Goal: Information Seeking & Learning: Learn about a topic

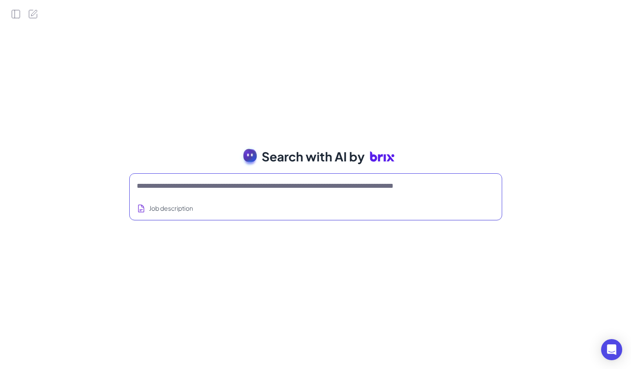
click at [286, 188] on textarea at bounding box center [305, 186] width 337 height 11
type textarea "**********"
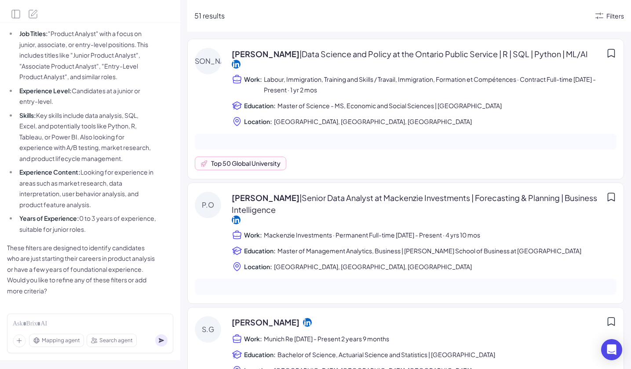
click at [613, 13] on div "Filters" at bounding box center [616, 15] width 18 height 9
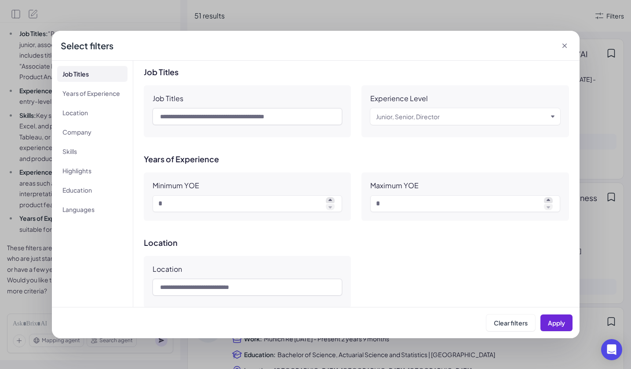
click at [566, 46] on icon at bounding box center [565, 45] width 9 height 9
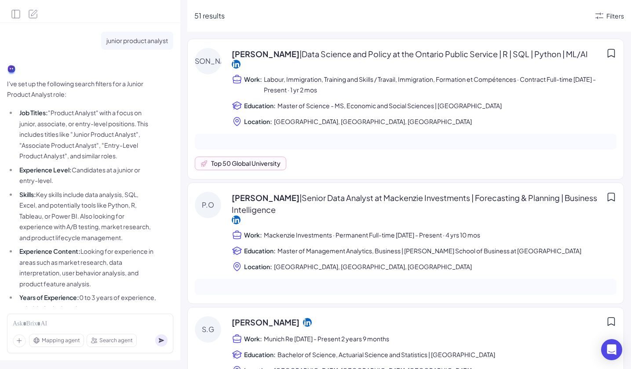
click at [602, 14] on icon at bounding box center [600, 16] width 8 height 7
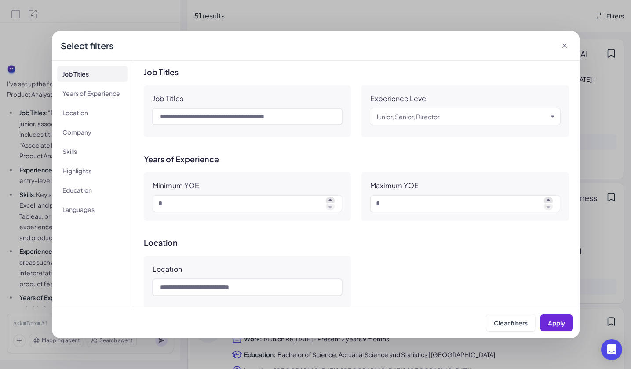
click at [566, 44] on icon at bounding box center [564, 46] width 4 height 4
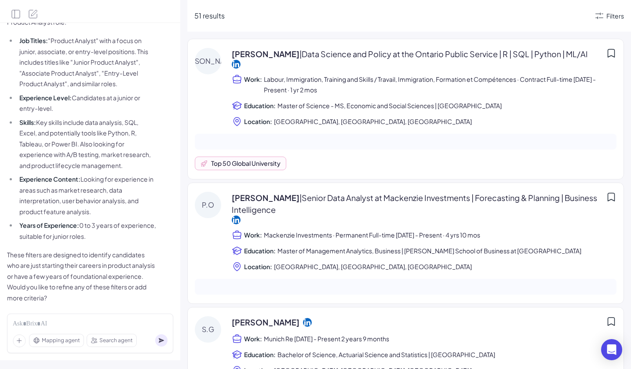
scroll to position [84, 0]
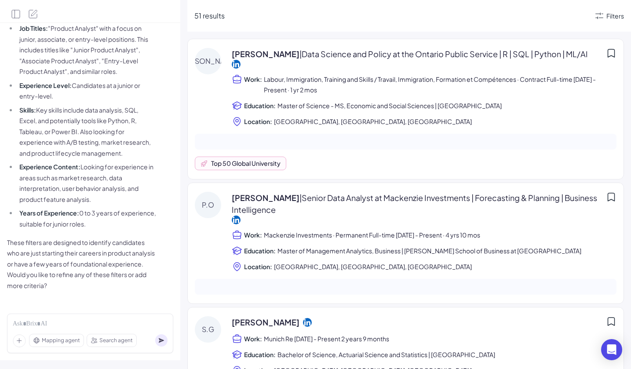
click at [605, 15] on div "Filters" at bounding box center [609, 16] width 30 height 11
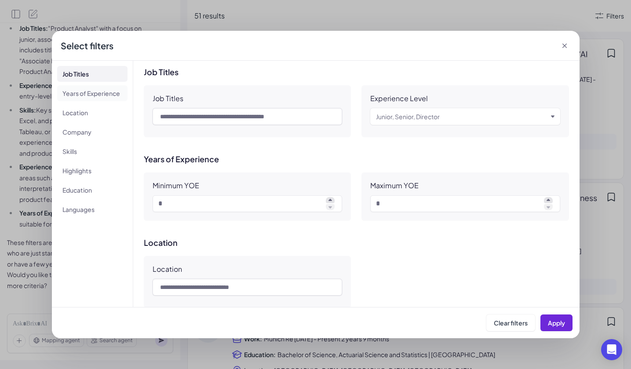
click at [111, 91] on li "Years of Experience" at bounding box center [92, 93] width 70 height 16
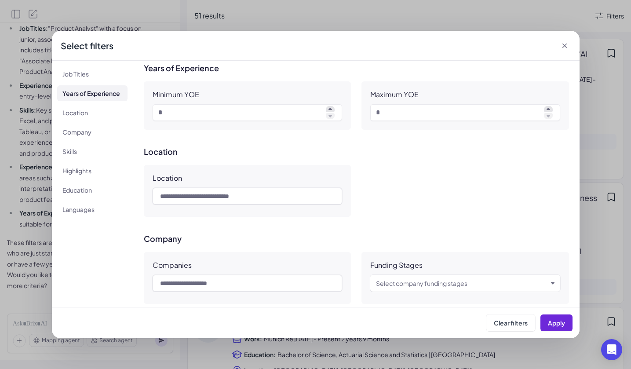
scroll to position [97, 0]
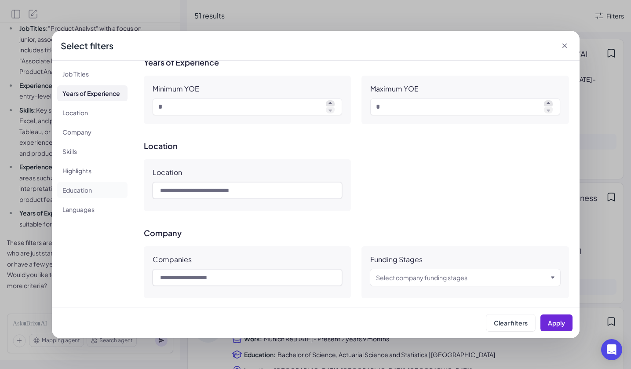
click at [103, 192] on li "Education" at bounding box center [92, 190] width 70 height 16
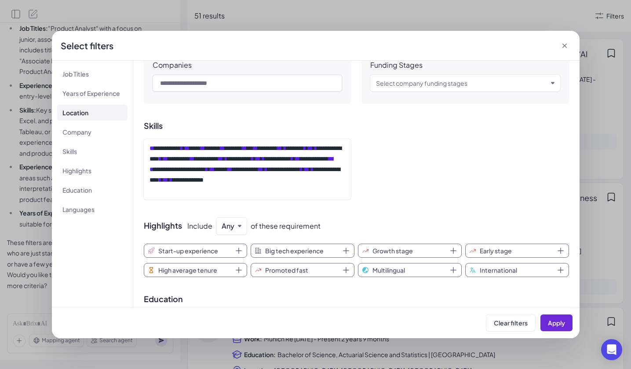
scroll to position [291, 0]
click at [204, 179] on div "**********" at bounding box center [247, 169] width 194 height 53
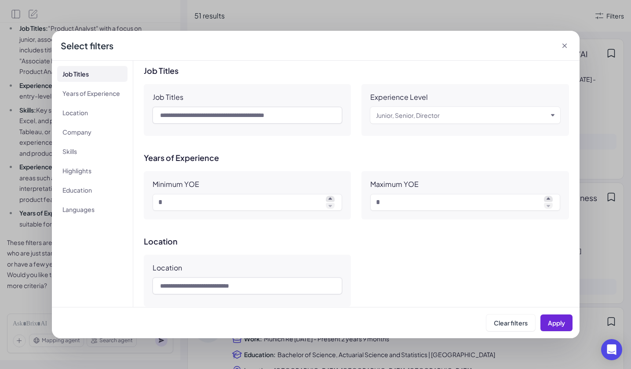
scroll to position [0, 0]
click at [407, 114] on div "Junior, Senior, Director" at bounding box center [408, 116] width 64 height 11
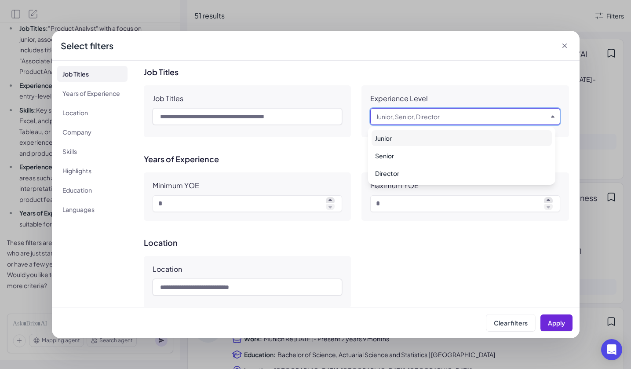
click at [394, 138] on div "Junior" at bounding box center [462, 138] width 180 height 16
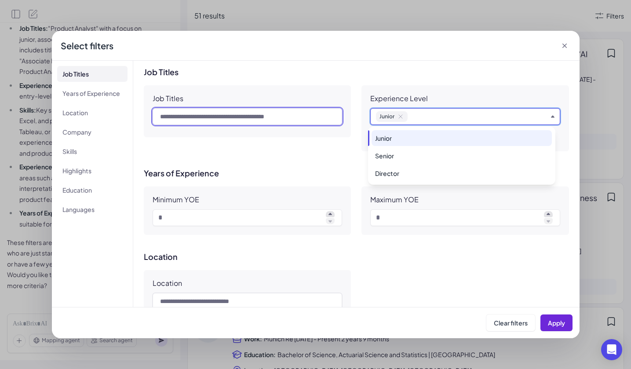
click at [246, 118] on input "text" at bounding box center [248, 116] width 190 height 17
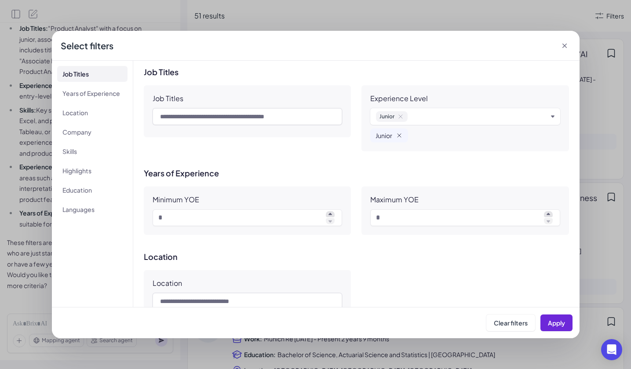
click at [399, 138] on icon "Remove Junior" at bounding box center [399, 135] width 7 height 7
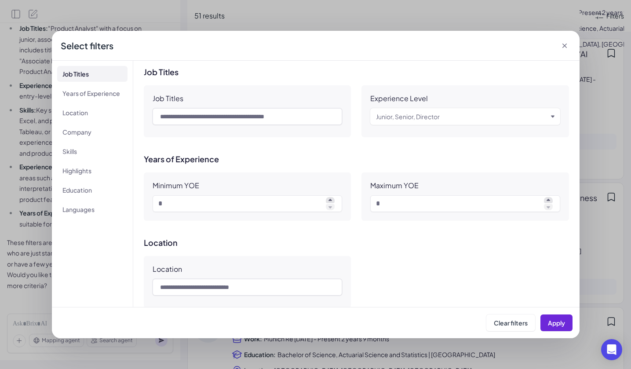
click at [567, 46] on icon at bounding box center [565, 45] width 9 height 9
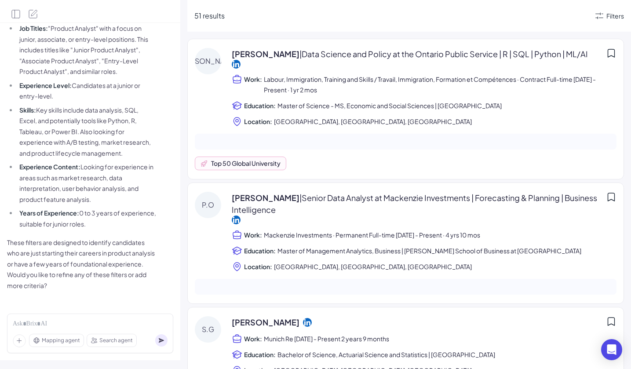
scroll to position [84, 0]
click at [611, 349] on icon "Open Intercom Messenger" at bounding box center [612, 349] width 10 height 11
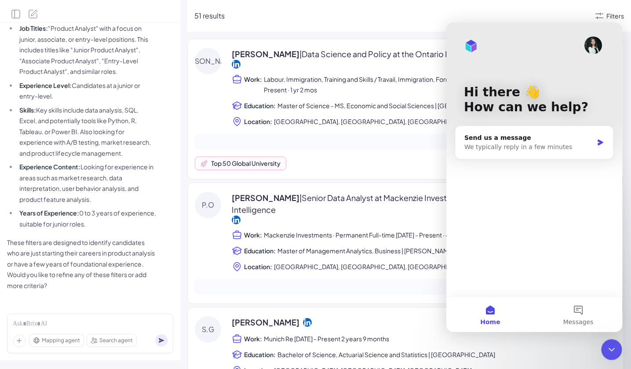
scroll to position [0, 0]
click at [579, 310] on button "Messages" at bounding box center [579, 314] width 88 height 35
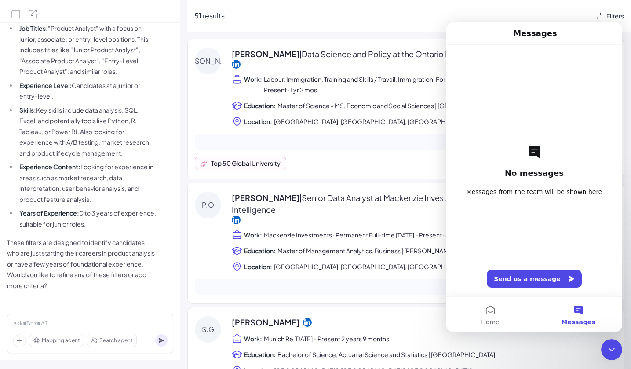
click at [403, 74] on span "Labour, Immigration, Training and Skills / Travail, Immigration, Formation et C…" at bounding box center [440, 84] width 353 height 21
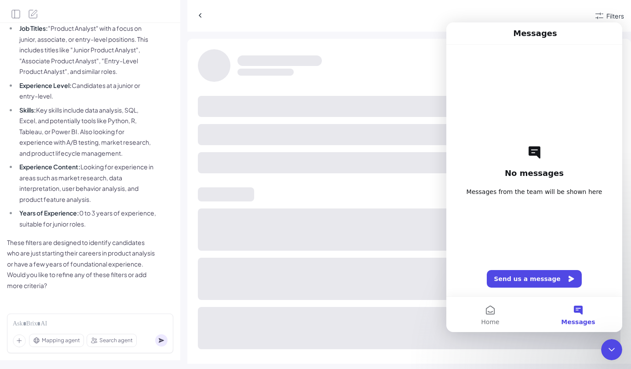
drag, startPoint x: 534, startPoint y: 17, endPoint x: 89, endPoint y: 0, distance: 445.1
click at [534, 17] on div at bounding box center [394, 15] width 400 height 13
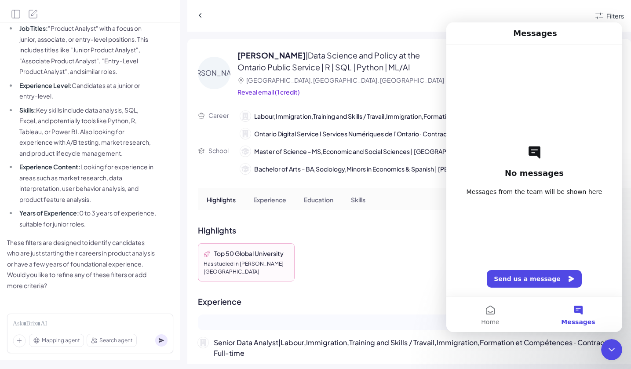
click at [417, 17] on div at bounding box center [394, 15] width 400 height 13
click at [616, 354] on icon "Close Intercom Messenger" at bounding box center [612, 349] width 11 height 11
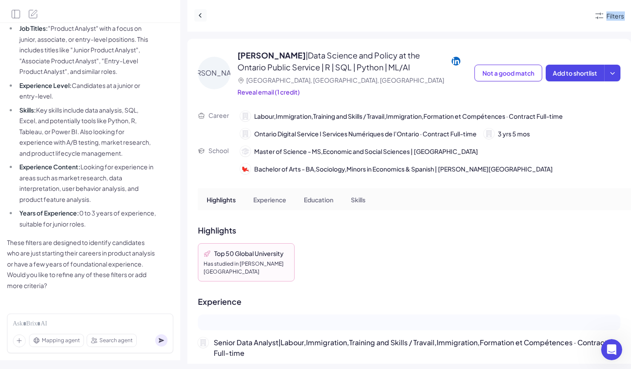
click at [199, 17] on icon at bounding box center [200, 15] width 9 height 9
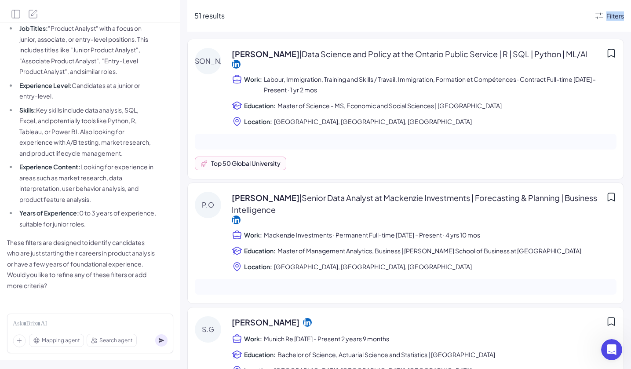
click at [612, 14] on div "Filters" at bounding box center [616, 15] width 18 height 9
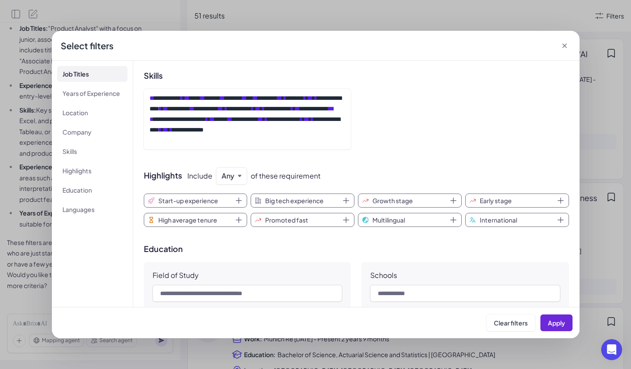
scroll to position [340, 0]
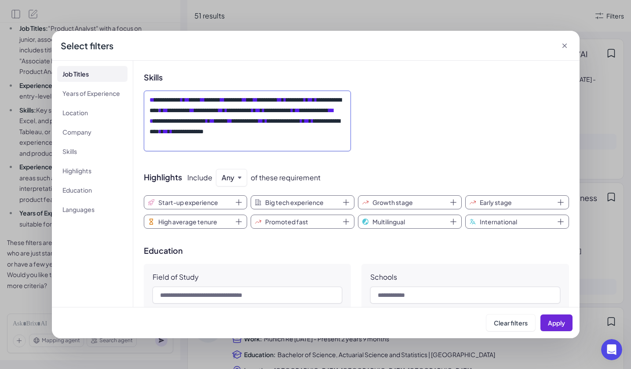
click at [287, 142] on div "**********" at bounding box center [247, 121] width 194 height 53
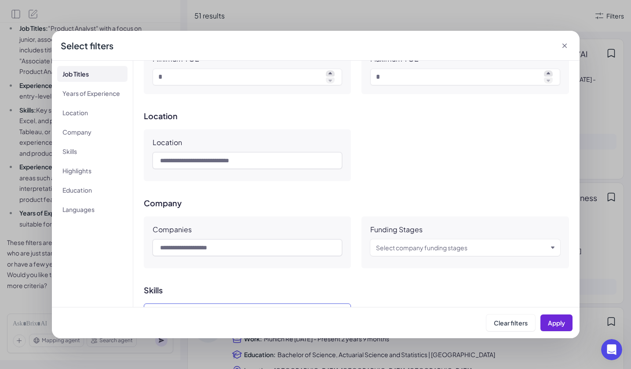
scroll to position [125, 0]
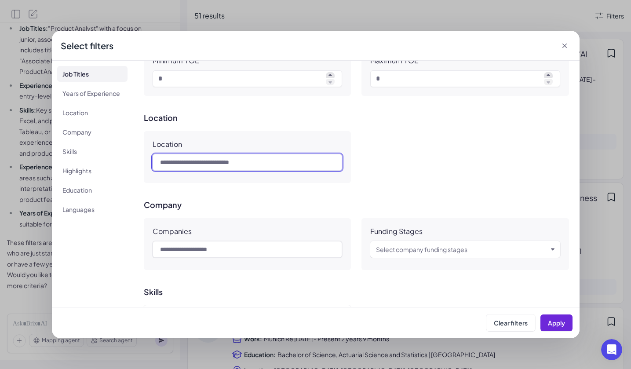
click at [234, 159] on input "text" at bounding box center [248, 162] width 190 height 17
type input "*"
type input "********"
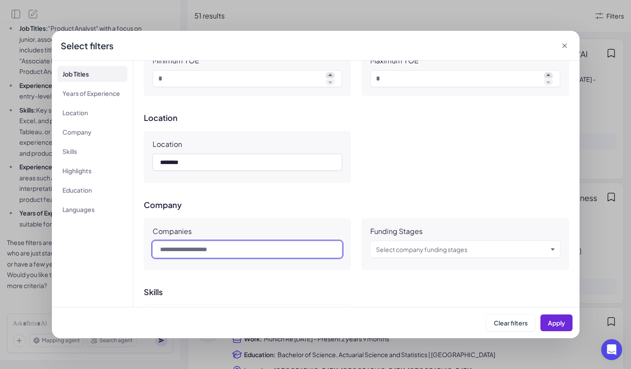
click at [236, 250] on input "text" at bounding box center [248, 249] width 190 height 17
type input "*"
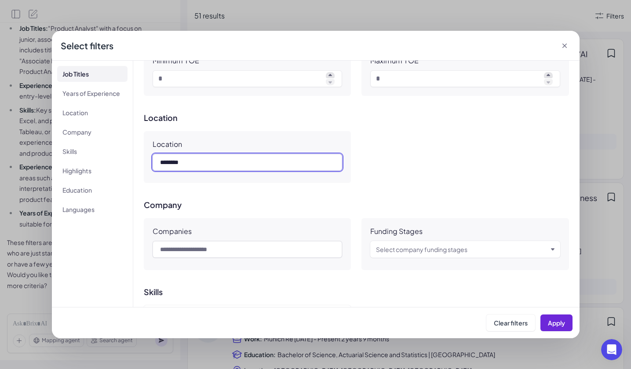
click at [281, 163] on input "********" at bounding box center [248, 162] width 190 height 17
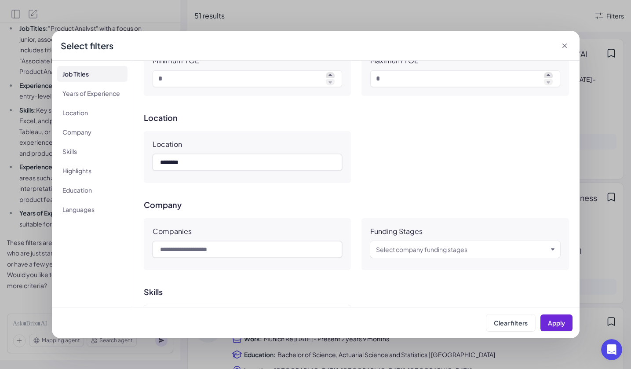
click at [509, 253] on div "Select company funding stages" at bounding box center [462, 249] width 172 height 11
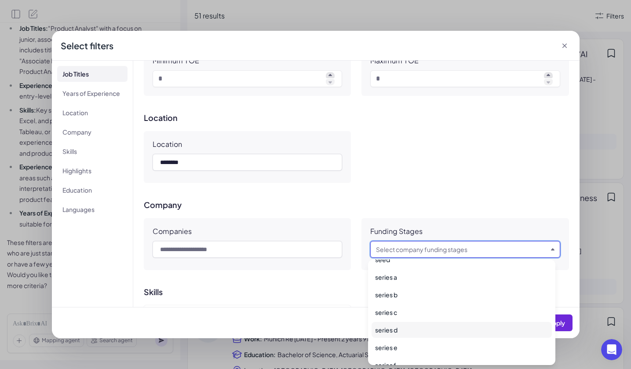
scroll to position [41, 0]
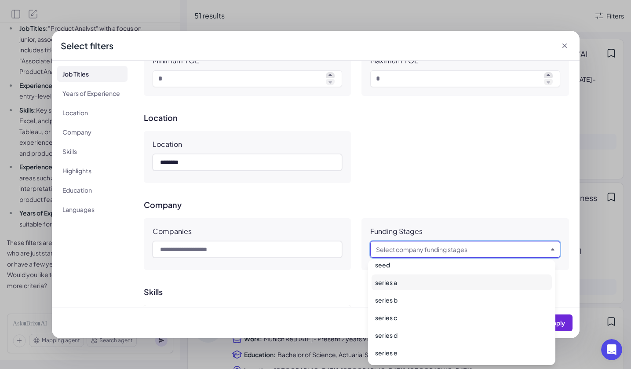
click at [430, 287] on div "series a" at bounding box center [462, 283] width 180 height 16
click at [296, 289] on div "**********" at bounding box center [356, 184] width 447 height 246
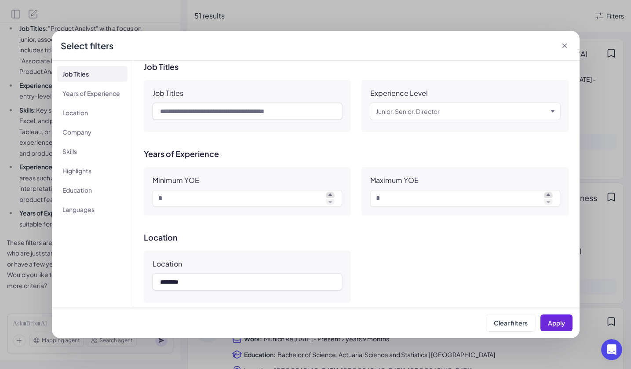
scroll to position [0, 0]
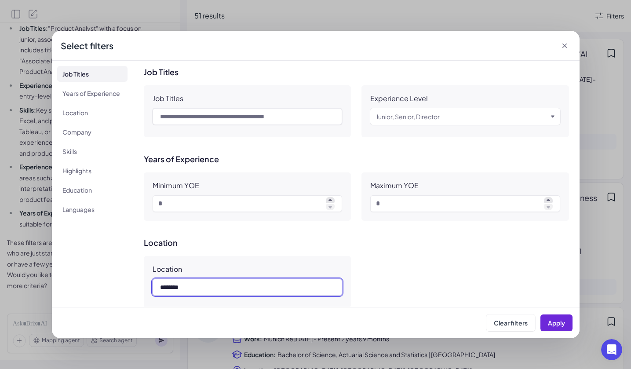
click at [251, 290] on input "********" at bounding box center [248, 287] width 190 height 17
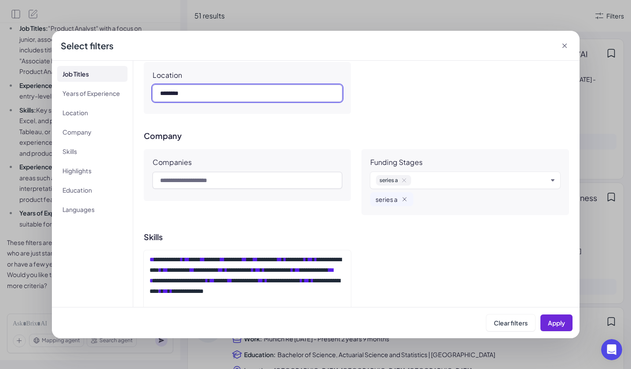
scroll to position [194, 0]
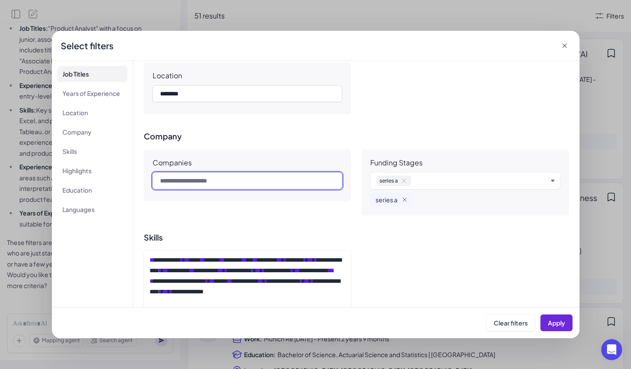
click at [192, 178] on input "text" at bounding box center [248, 180] width 190 height 17
type input "*"
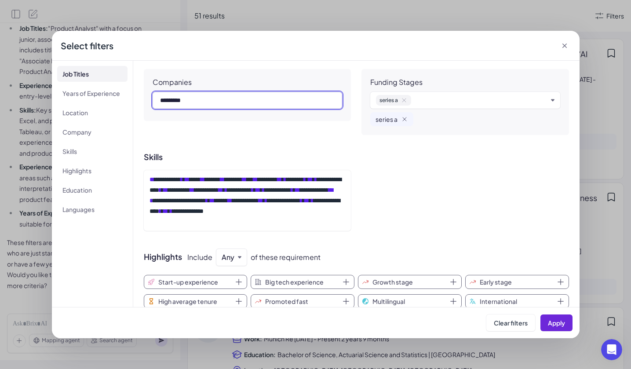
scroll to position [280, 0]
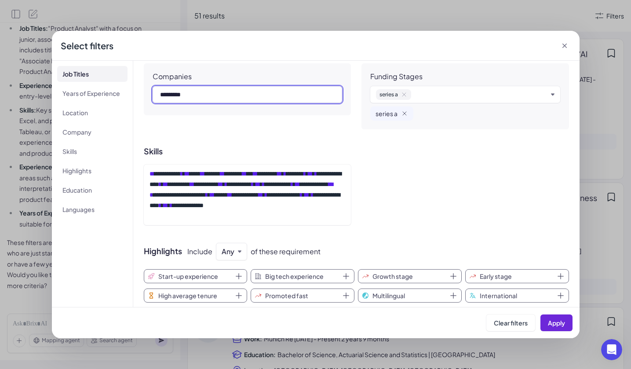
type input "*********"
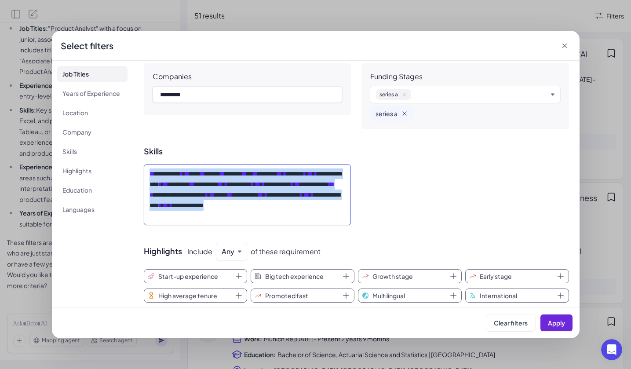
drag, startPoint x: 285, startPoint y: 219, endPoint x: 143, endPoint y: 170, distance: 149.8
click at [144, 170] on div "**********" at bounding box center [248, 195] width 208 height 61
copy div "**********"
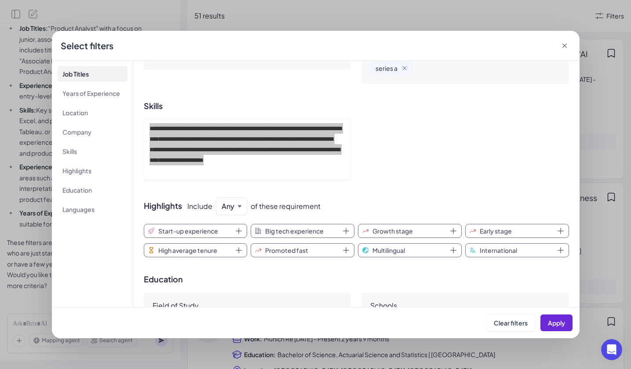
scroll to position [329, 0]
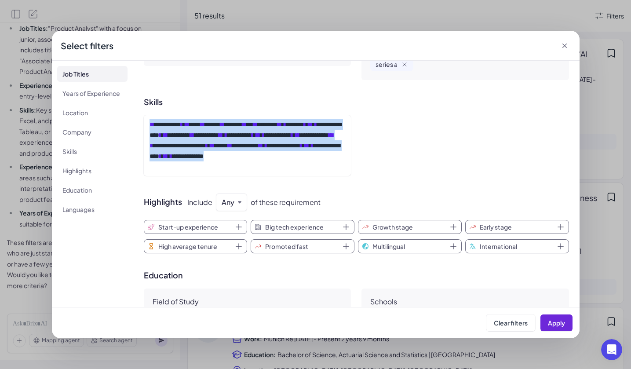
click at [238, 203] on icon "button" at bounding box center [240, 203] width 4 height 4
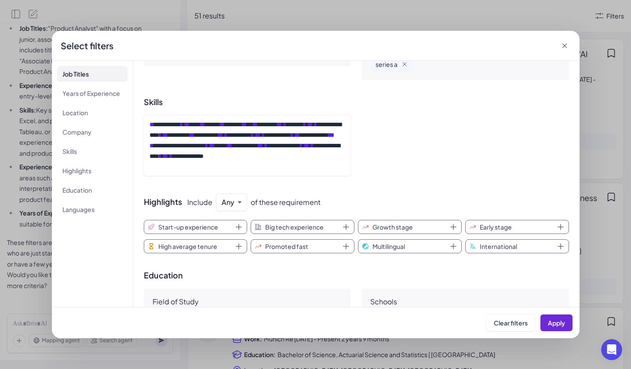
click at [321, 196] on h3 "Highlights Include Any of these requirement" at bounding box center [356, 203] width 425 height 18
click at [236, 229] on icon "button" at bounding box center [239, 227] width 9 height 9
click at [337, 227] on button "Big tech experience" at bounding box center [303, 227] width 104 height 14
click at [237, 230] on icon "button" at bounding box center [239, 227] width 9 height 9
click at [444, 226] on button "Growth stage" at bounding box center [410, 227] width 104 height 14
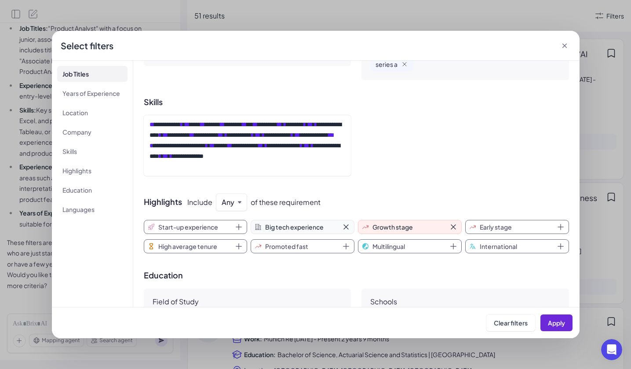
click at [343, 229] on icon "button" at bounding box center [346, 227] width 9 height 9
click at [238, 244] on icon "button" at bounding box center [239, 246] width 9 height 9
click at [239, 244] on icon "button" at bounding box center [239, 246] width 9 height 9
click at [451, 246] on icon "button" at bounding box center [454, 247] width 6 height 6
click at [451, 246] on icon "button" at bounding box center [453, 246] width 9 height 9
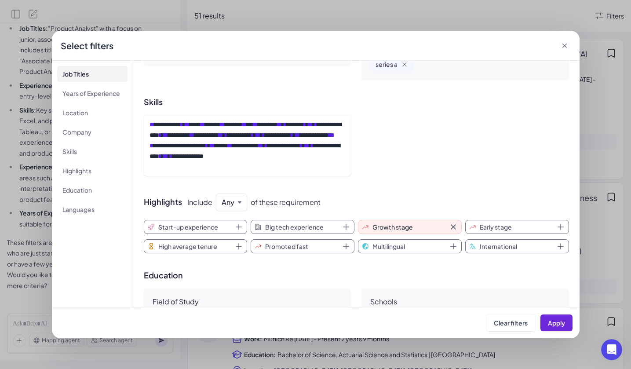
click at [565, 241] on div "**********" at bounding box center [356, 184] width 447 height 246
click at [557, 244] on icon "button" at bounding box center [561, 246] width 9 height 9
click at [557, 245] on icon "button" at bounding box center [561, 246] width 9 height 9
click at [564, 228] on button "Early stage" at bounding box center [517, 227] width 104 height 14
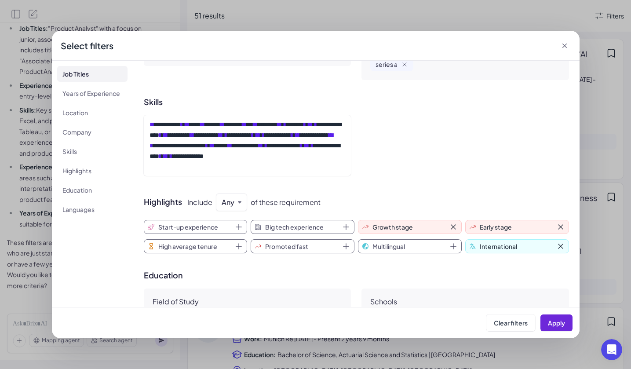
click at [238, 228] on icon "button" at bounding box center [239, 227] width 9 height 9
click at [242, 248] on button "High average tenure" at bounding box center [196, 246] width 104 height 14
click at [352, 248] on button "Promoted fast" at bounding box center [303, 246] width 104 height 14
click at [343, 228] on icon "button" at bounding box center [346, 227] width 9 height 9
click at [451, 246] on icon "button" at bounding box center [453, 246] width 9 height 9
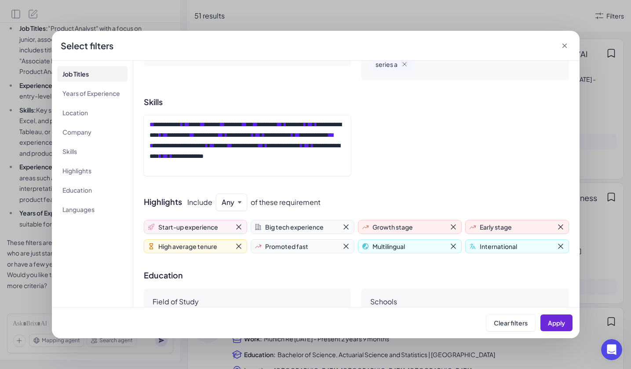
click at [565, 47] on icon at bounding box center [564, 46] width 4 height 4
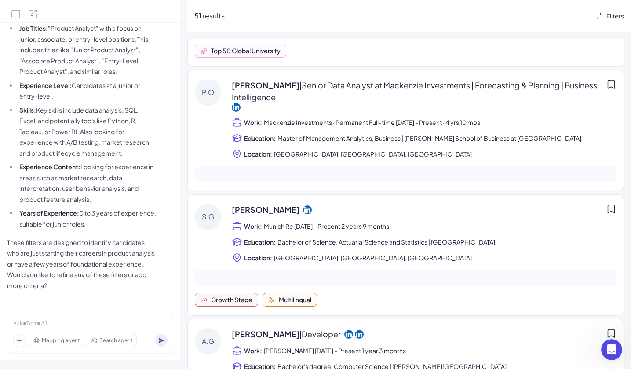
scroll to position [109, 0]
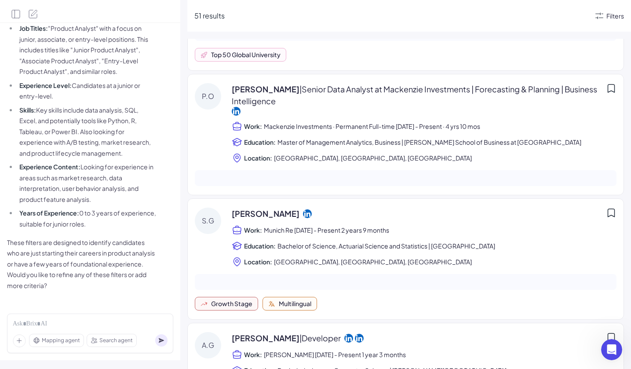
click at [607, 17] on div "Filters" at bounding box center [616, 15] width 18 height 9
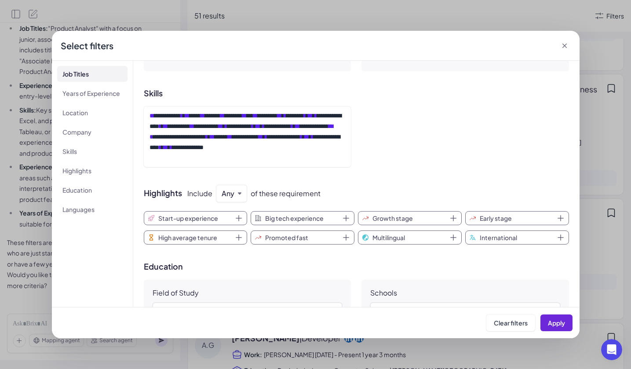
scroll to position [353, 0]
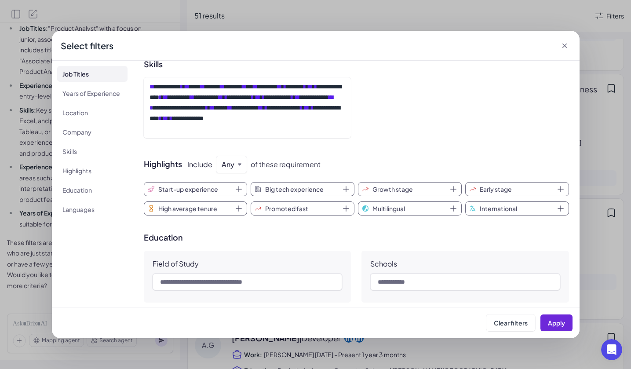
click at [216, 191] on span "Start-up experience" at bounding box center [188, 189] width 60 height 9
click at [275, 207] on span "Promoted fast" at bounding box center [286, 208] width 43 height 9
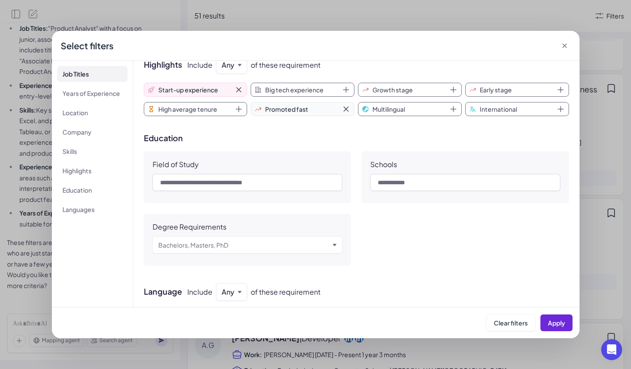
scroll to position [457, 0]
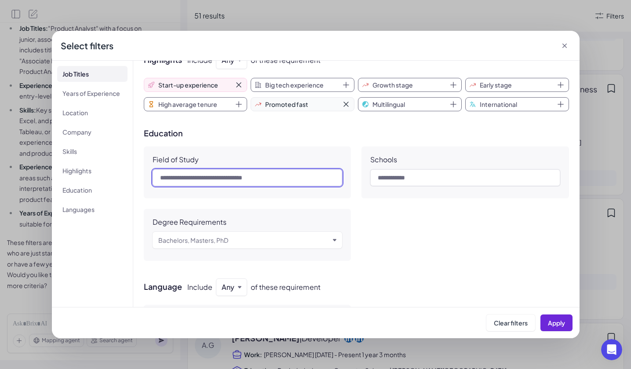
click at [278, 181] on input "text" at bounding box center [248, 177] width 190 height 17
click at [333, 239] on icon "button" at bounding box center [335, 240] width 4 height 4
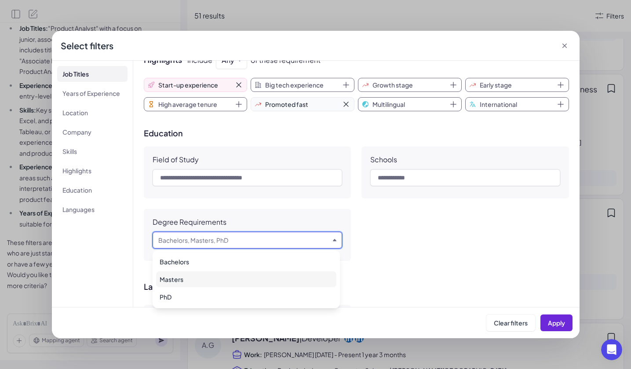
click at [317, 272] on div "Masters" at bounding box center [246, 279] width 180 height 16
click at [294, 297] on div "PhD" at bounding box center [246, 297] width 180 height 16
click at [412, 258] on div "Field of Study Schools Degree Requirements Masters PhD Masters PhD" at bounding box center [356, 211] width 425 height 128
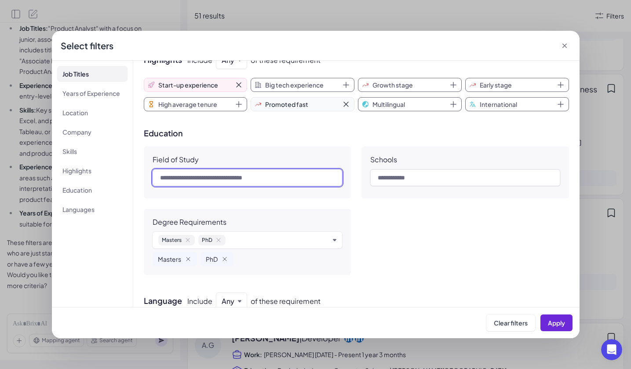
click at [333, 179] on input "text" at bounding box center [248, 177] width 190 height 17
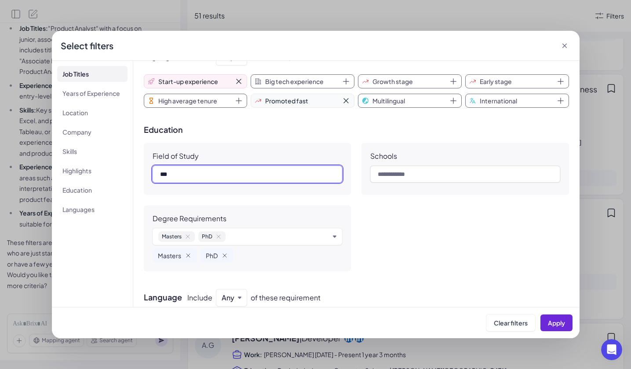
type input "***"
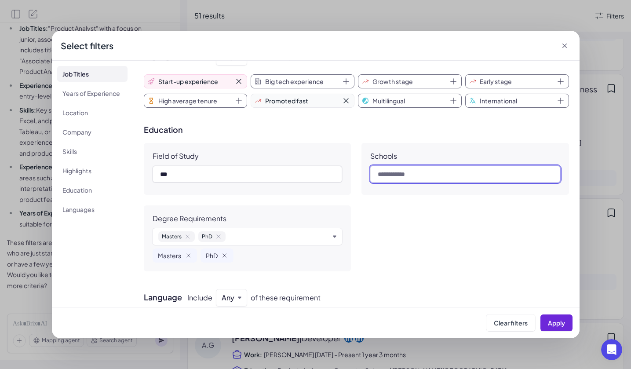
click at [414, 178] on input "text" at bounding box center [465, 174] width 190 height 17
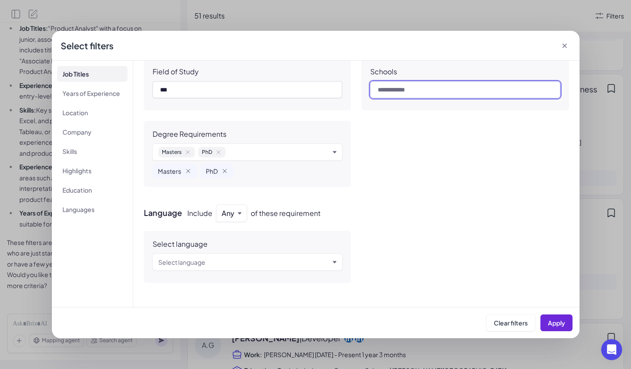
scroll to position [546, 0]
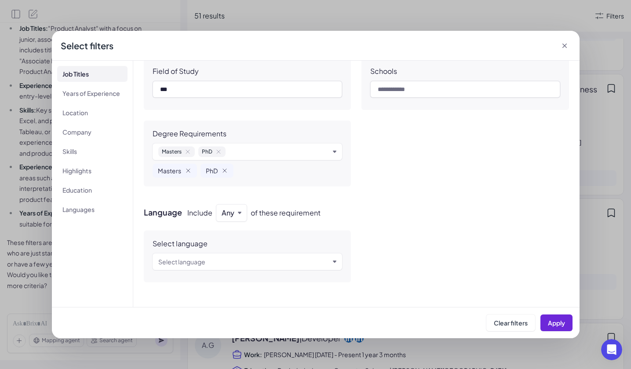
click at [246, 262] on div "Select language" at bounding box center [244, 261] width 172 height 11
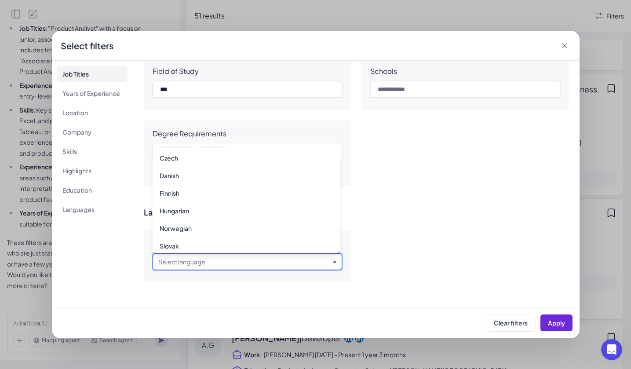
scroll to position [428, 0]
click at [265, 260] on div "Select language" at bounding box center [244, 261] width 172 height 11
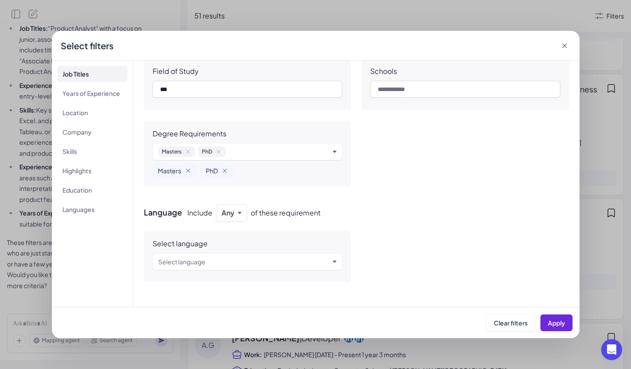
click at [257, 260] on div "Select language" at bounding box center [244, 261] width 172 height 11
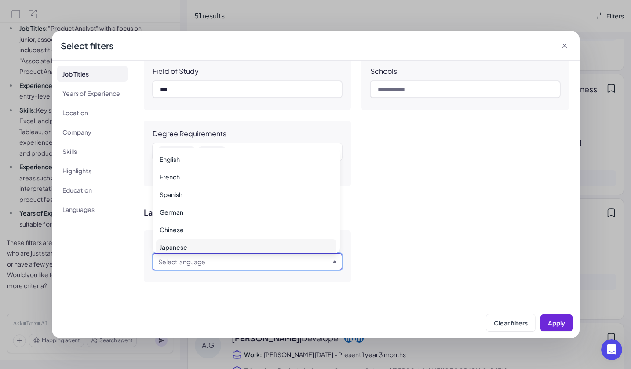
scroll to position [3, 0]
click at [248, 242] on div "Japanese" at bounding box center [246, 245] width 180 height 16
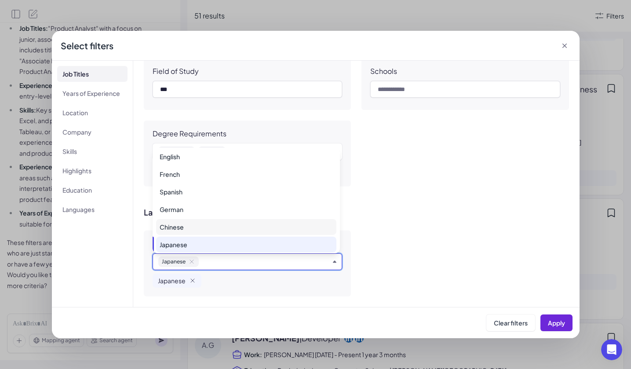
click at [253, 229] on div "Chinese" at bounding box center [246, 227] width 180 height 16
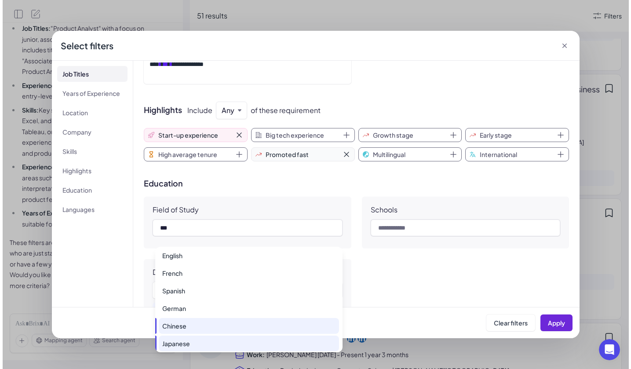
scroll to position [300, 0]
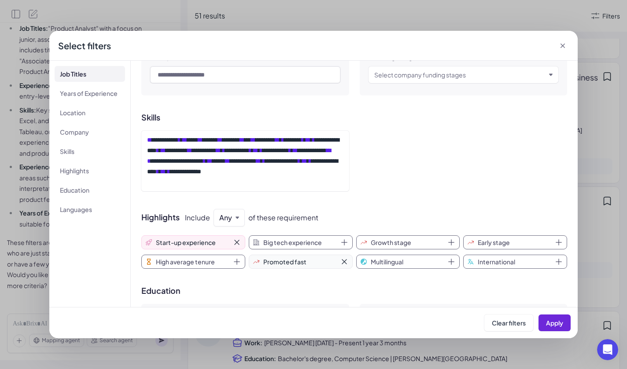
click at [445, 228] on div "Highlights Include Any of these requirement Start-up experience Big tech experi…" at bounding box center [353, 239] width 425 height 60
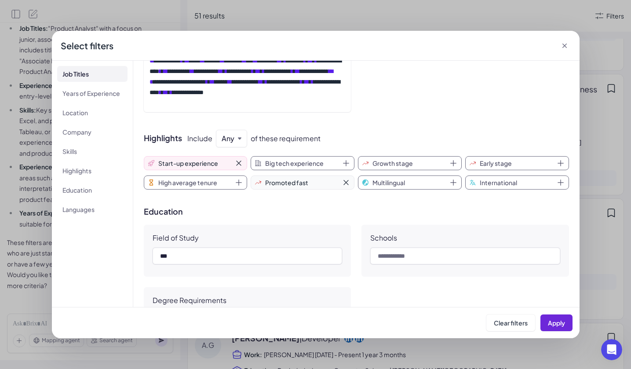
scroll to position [443, 0]
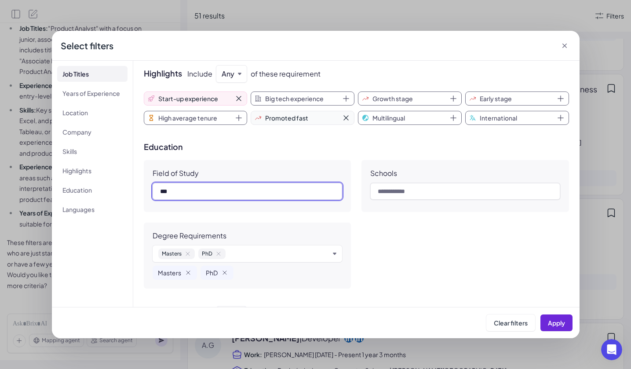
drag, startPoint x: 225, startPoint y: 193, endPoint x: 144, endPoint y: 193, distance: 81.0
click at [144, 193] on div "Field of Study ***" at bounding box center [248, 186] width 208 height 52
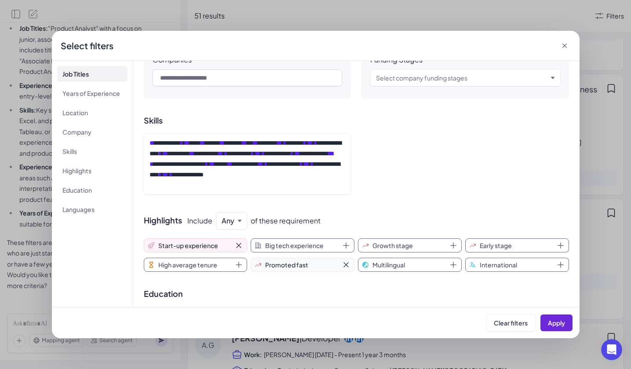
scroll to position [288, 0]
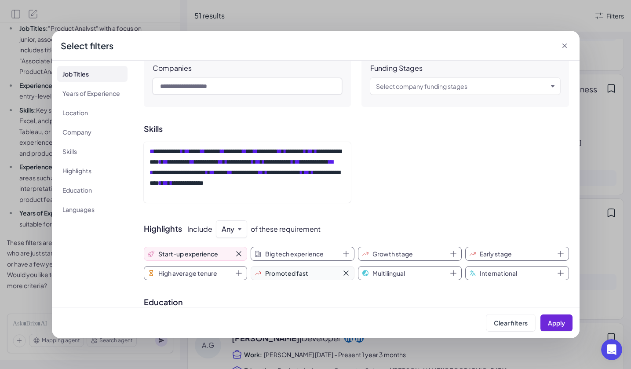
click at [380, 253] on span "Growth stage" at bounding box center [393, 253] width 40 height 9
click at [352, 251] on button "Big tech experience" at bounding box center [303, 254] width 104 height 14
click at [345, 253] on icon "button" at bounding box center [346, 253] width 9 height 9
drag, startPoint x: 346, startPoint y: 252, endPoint x: 401, endPoint y: 264, distance: 56.4
click at [346, 252] on icon "button" at bounding box center [346, 253] width 9 height 9
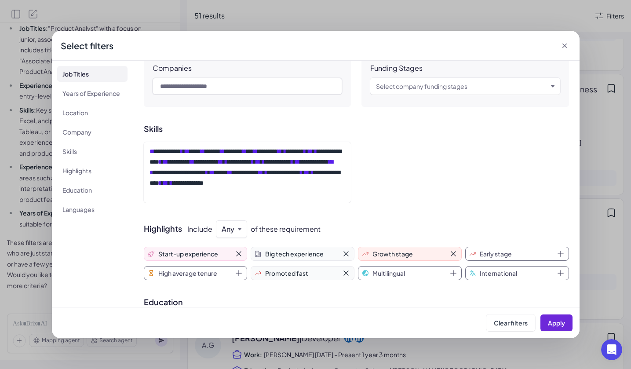
click at [443, 271] on button "Multilingual" at bounding box center [410, 273] width 104 height 14
drag, startPoint x: 528, startPoint y: 253, endPoint x: 562, endPoint y: 264, distance: 35.5
click at [529, 253] on button "Early stage" at bounding box center [517, 254] width 104 height 14
drag, startPoint x: 561, startPoint y: 271, endPoint x: 522, endPoint y: 282, distance: 40.1
click at [561, 271] on button "International" at bounding box center [517, 273] width 104 height 14
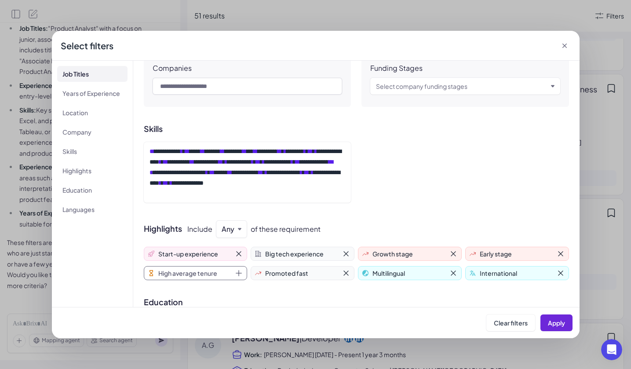
click at [236, 275] on icon "button" at bounding box center [239, 273] width 9 height 9
click at [565, 323] on button "Apply" at bounding box center [557, 323] width 32 height 17
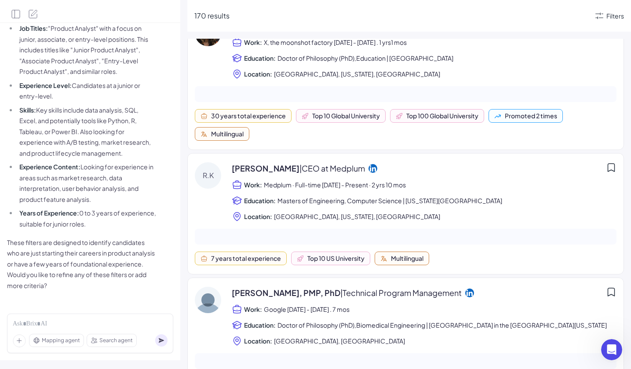
scroll to position [0, 0]
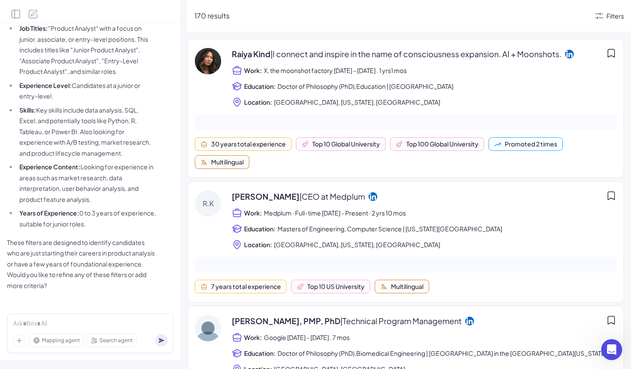
click at [611, 15] on div "Filters" at bounding box center [616, 15] width 18 height 9
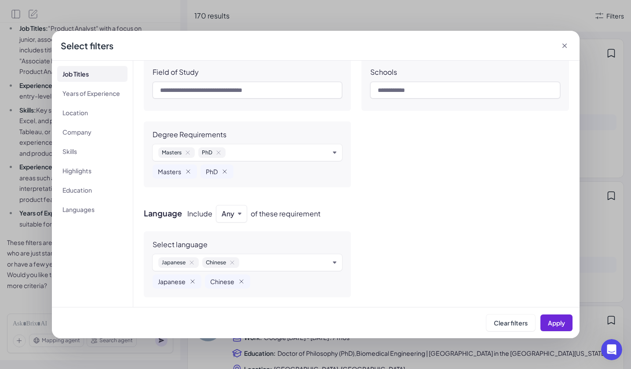
scroll to position [560, 0]
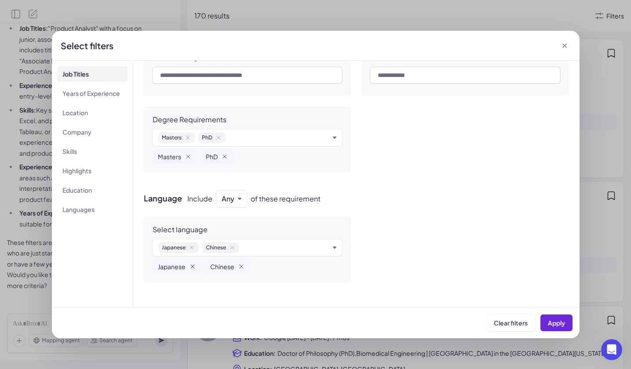
click at [192, 267] on icon "Remove Japanese" at bounding box center [192, 266] width 7 height 7
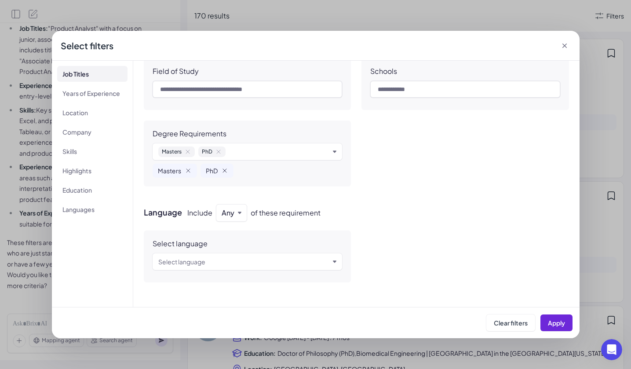
click at [221, 171] on icon "Remove PhD" at bounding box center [224, 170] width 7 height 7
click at [188, 171] on icon "Remove Masters" at bounding box center [189, 171] width 4 height 4
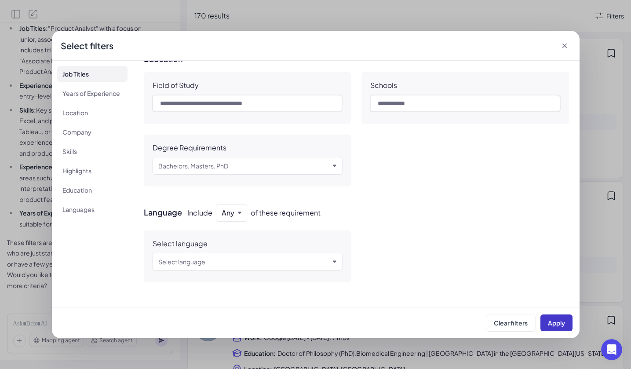
click at [557, 322] on span "Apply" at bounding box center [556, 323] width 17 height 8
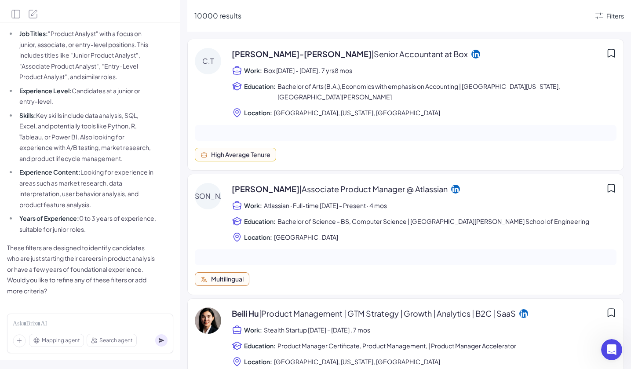
scroll to position [84, 0]
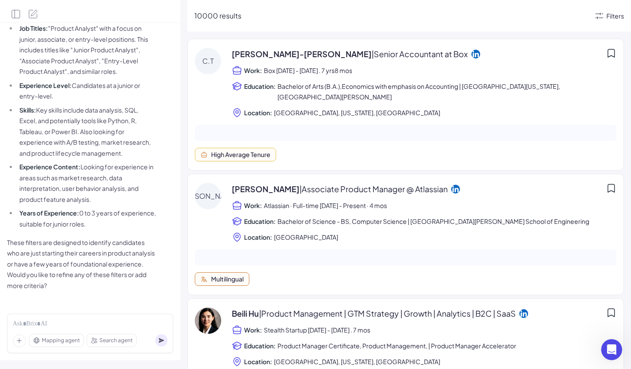
click at [607, 17] on div "Filters" at bounding box center [616, 15] width 18 height 9
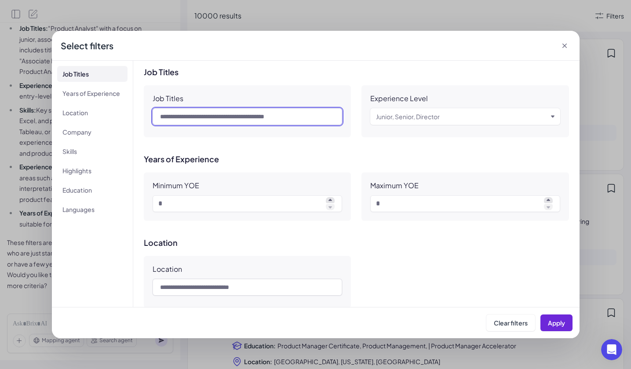
click at [280, 118] on input "text" at bounding box center [248, 116] width 190 height 17
type input "**********"
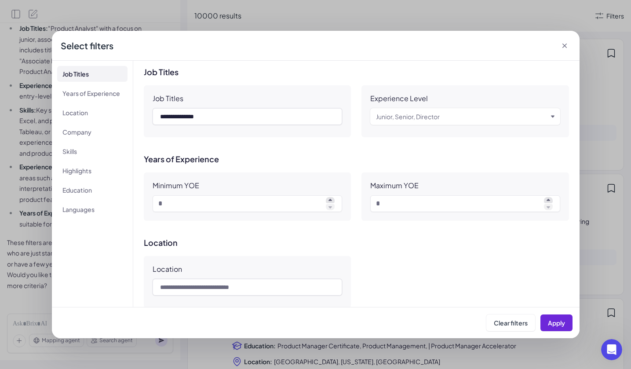
click at [436, 123] on div "Junior, Senior, Director" at bounding box center [465, 116] width 190 height 17
click at [433, 120] on div "Junior, Senior, Director" at bounding box center [408, 116] width 64 height 11
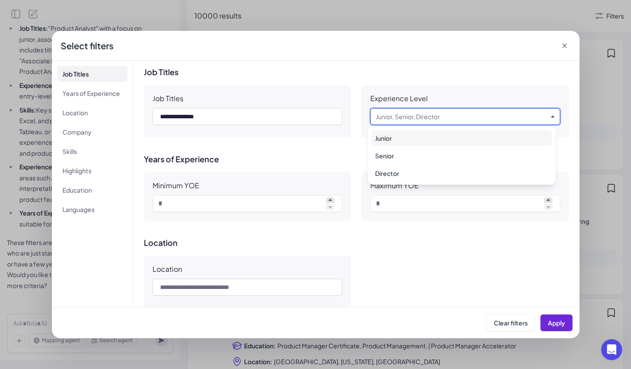
click at [429, 136] on div "Junior" at bounding box center [462, 138] width 180 height 16
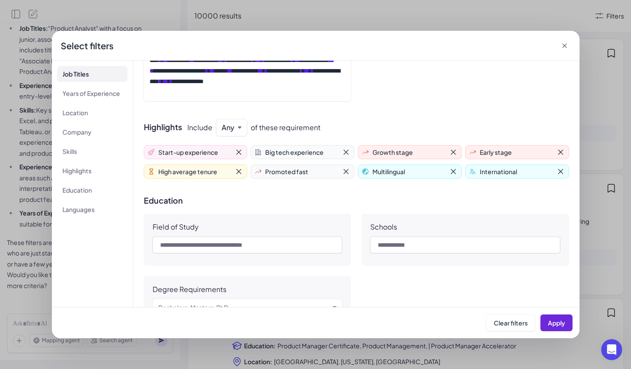
scroll to position [432, 0]
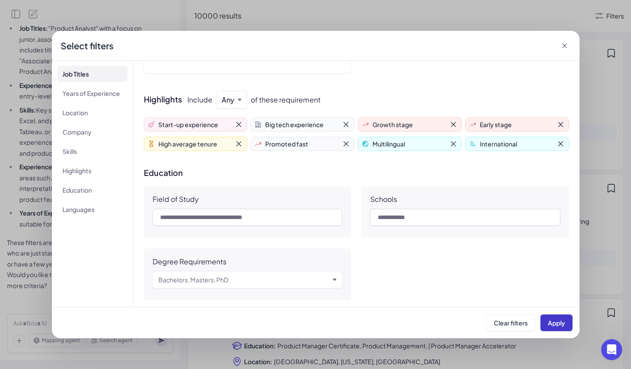
click at [564, 321] on span "Apply" at bounding box center [556, 323] width 17 height 8
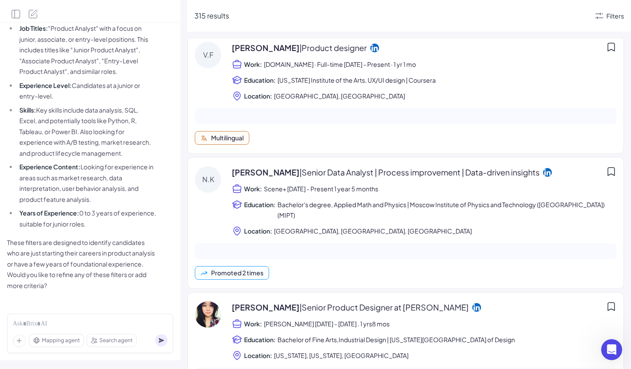
scroll to position [0, 0]
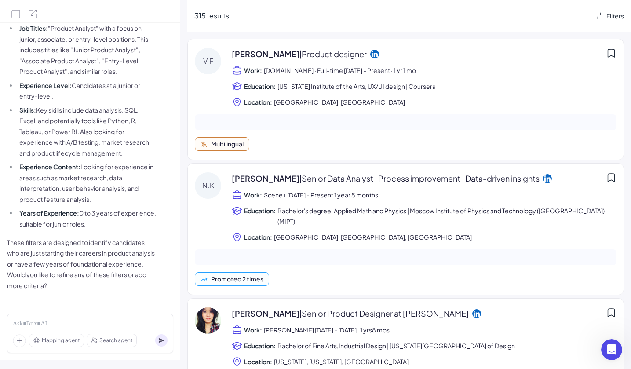
click at [281, 178] on span "[PERSON_NAME] | Senior Data Analyst | Process improvement | Data-driven insights" at bounding box center [386, 178] width 308 height 12
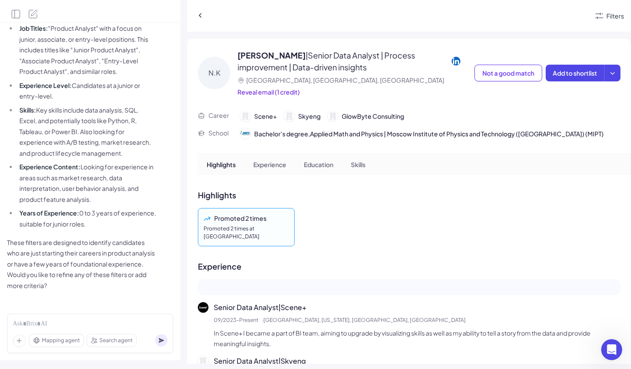
click at [122, 337] on span "Search agent" at bounding box center [115, 341] width 33 height 8
click at [121, 341] on span "Search agent" at bounding box center [115, 341] width 33 height 8
click at [54, 339] on span "Mapping agent" at bounding box center [61, 341] width 38 height 8
click at [56, 341] on span "Mapping agent" at bounding box center [61, 341] width 38 height 8
click at [18, 342] on icon at bounding box center [19, 340] width 13 height 13
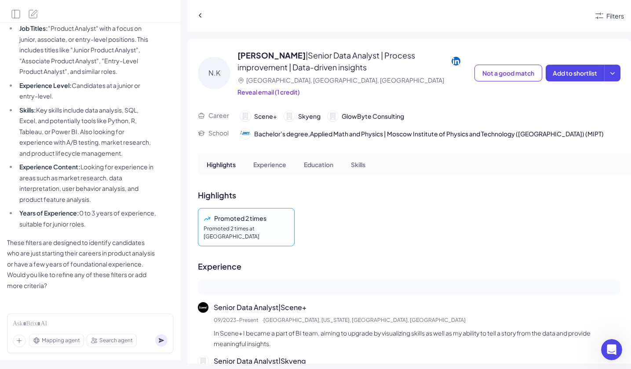
click at [268, 166] on p "Experience" at bounding box center [269, 164] width 33 height 9
click at [315, 167] on p "Education" at bounding box center [318, 164] width 29 height 9
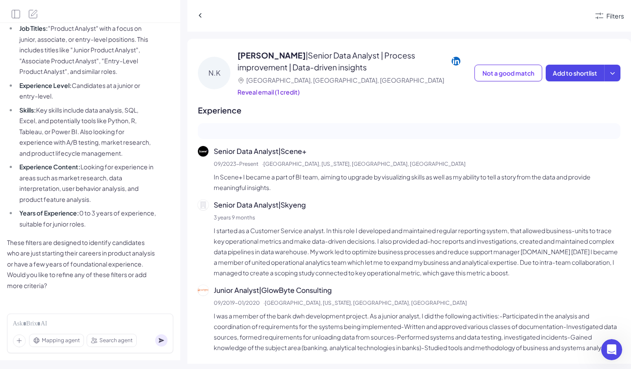
scroll to position [203, 0]
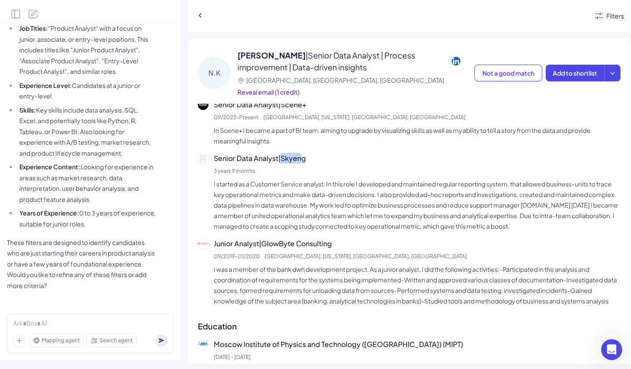
drag, startPoint x: 285, startPoint y: 149, endPoint x: 305, endPoint y: 149, distance: 19.8
click at [305, 153] on p "Senior Data Analyst | Skyeng" at bounding box center [417, 158] width 407 height 11
click at [443, 61] on div "[PERSON_NAME] | Senior Data Analyst | Process improvement | Data-driven insights" at bounding box center [356, 61] width 237 height 24
click at [452, 59] on icon at bounding box center [456, 61] width 9 height 9
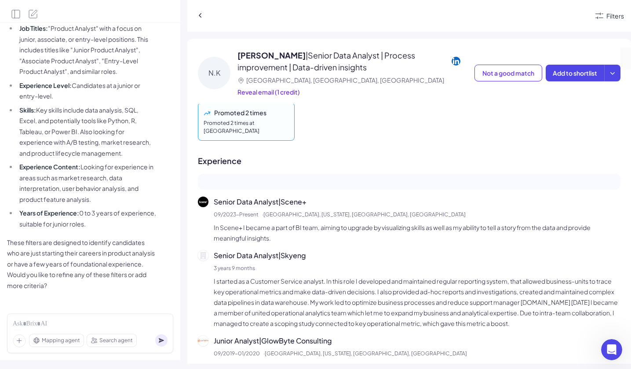
scroll to position [192, 0]
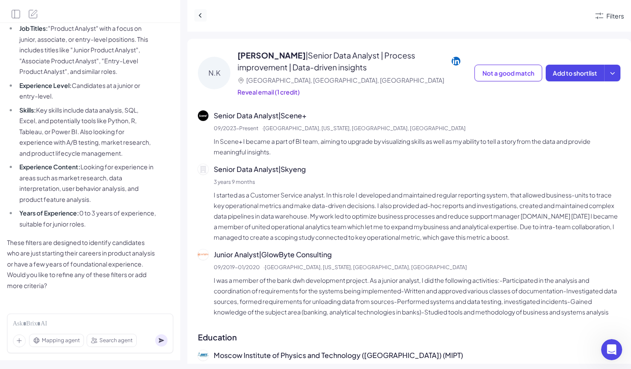
click at [197, 16] on icon at bounding box center [200, 15] width 9 height 9
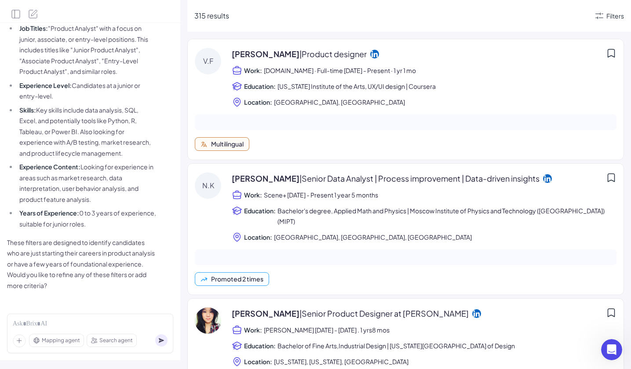
click at [282, 55] on span "[PERSON_NAME] | Product designer" at bounding box center [299, 54] width 135 height 12
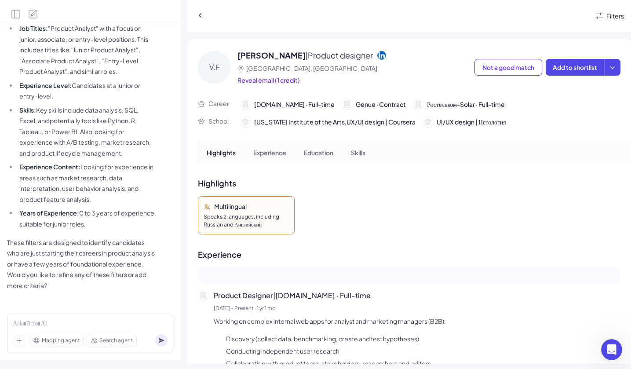
click at [386, 56] on icon at bounding box center [381, 55] width 9 height 9
click at [202, 19] on icon at bounding box center [200, 15] width 9 height 9
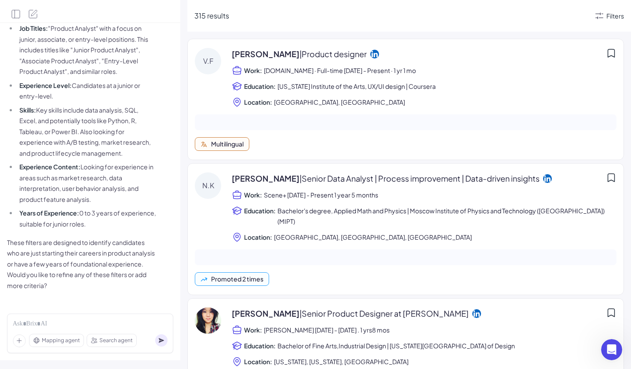
click at [598, 13] on icon at bounding box center [599, 16] width 11 height 11
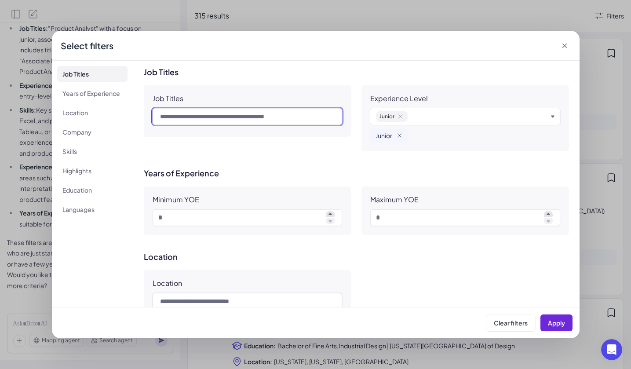
click at [227, 115] on input "text" at bounding box center [248, 116] width 190 height 17
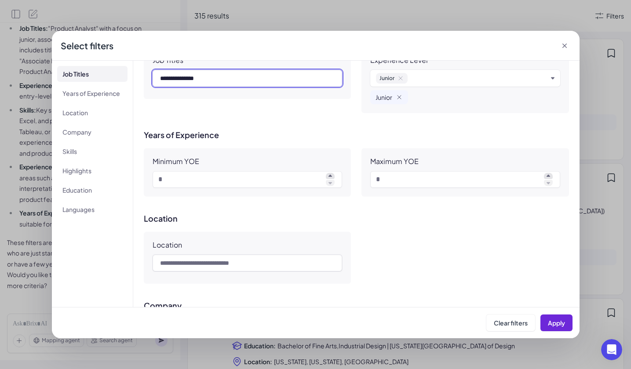
scroll to position [58, 0]
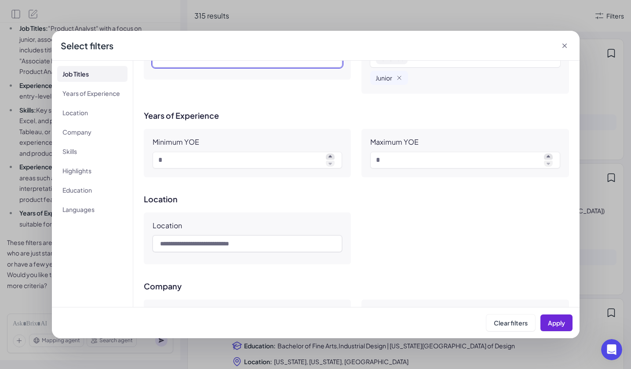
type input "**********"
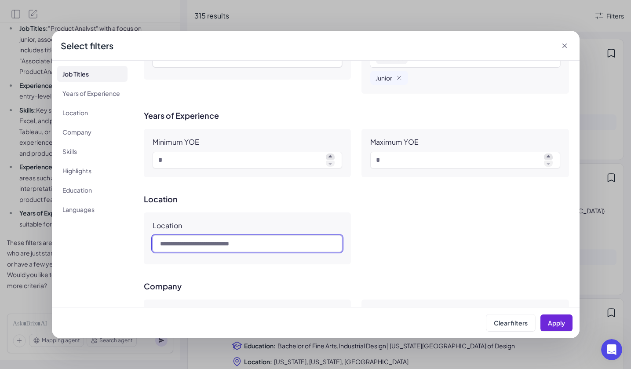
click at [245, 242] on input "text" at bounding box center [248, 243] width 190 height 17
type input "********"
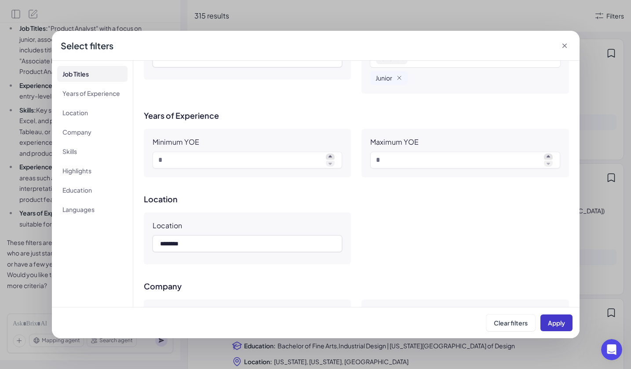
click at [566, 319] on button "Apply" at bounding box center [557, 323] width 32 height 17
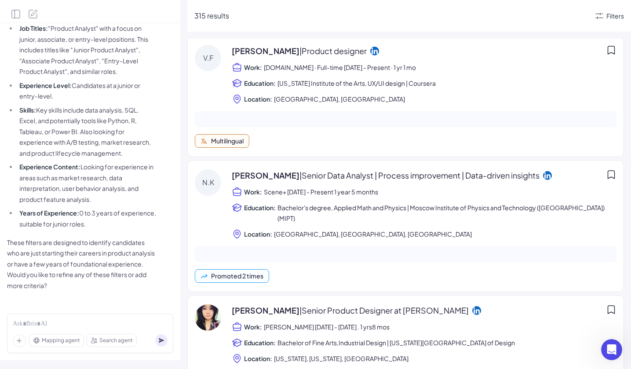
scroll to position [0, 0]
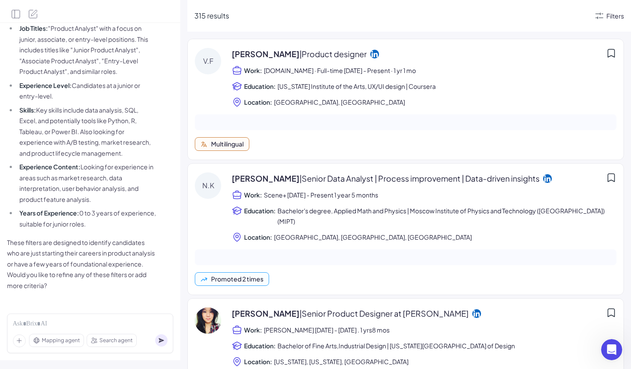
click at [607, 15] on div "Filters" at bounding box center [616, 15] width 18 height 9
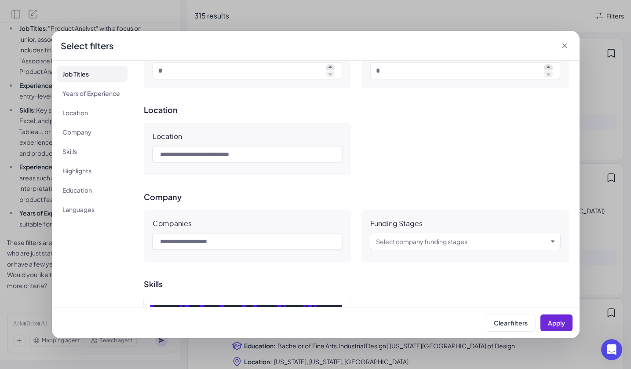
scroll to position [150, 0]
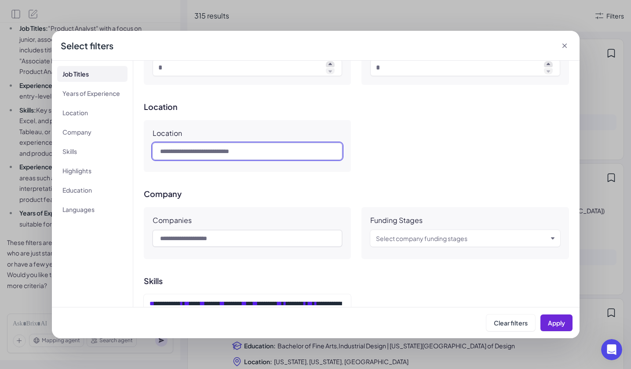
click at [259, 150] on input "text" at bounding box center [248, 151] width 190 height 17
type input "********"
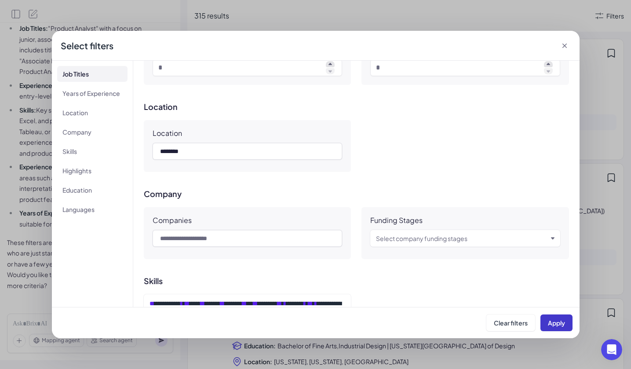
click at [567, 328] on button "Apply" at bounding box center [557, 323] width 32 height 17
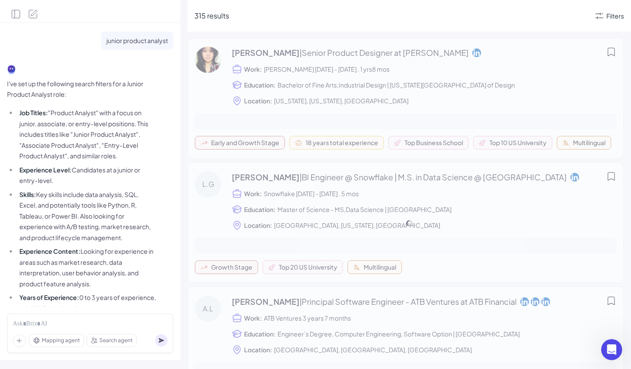
scroll to position [268, 0]
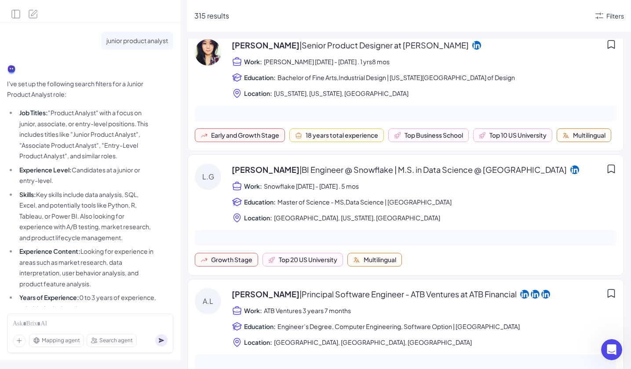
click at [314, 175] on span "| BI Engineer @ Snowflake | M.S. in Data Science @ [GEOGRAPHIC_DATA]" at bounding box center [433, 170] width 267 height 10
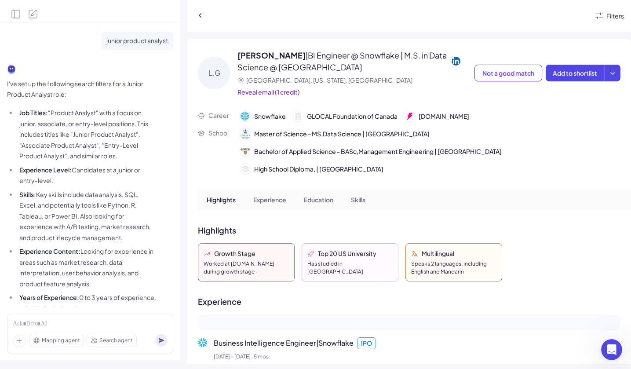
click at [240, 267] on div "Worked at [DOMAIN_NAME] during growth stage" at bounding box center [246, 268] width 85 height 16
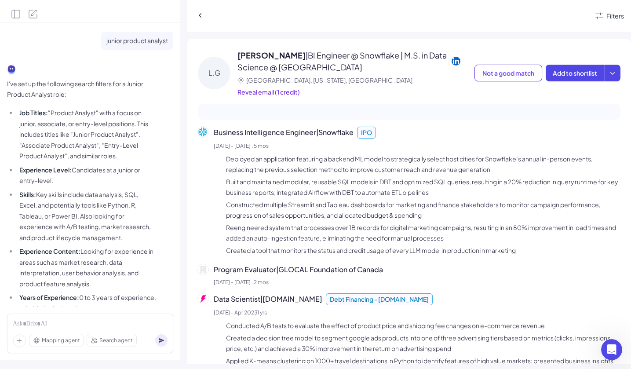
scroll to position [224, 0]
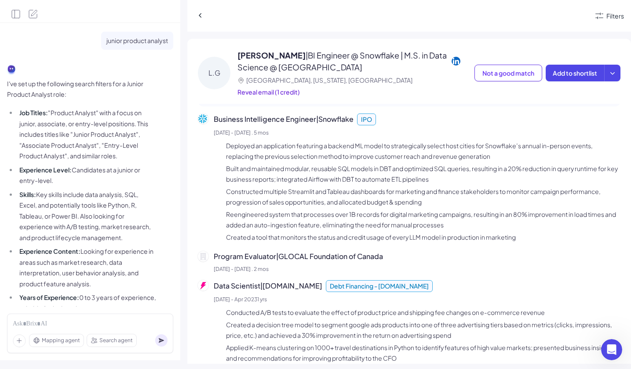
click at [452, 61] on icon at bounding box center [456, 61] width 9 height 9
click at [338, 286] on span "Debt Financing - [DOMAIN_NAME]" at bounding box center [379, 286] width 107 height 12
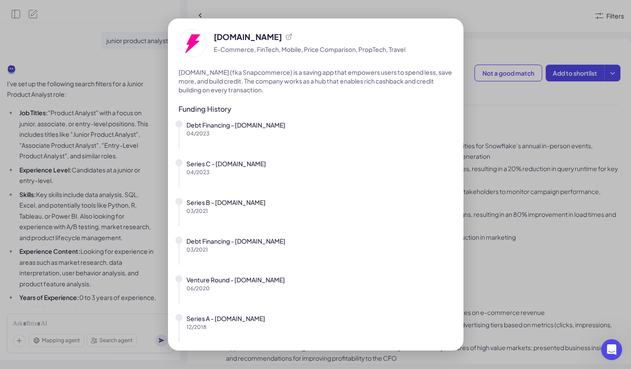
click at [522, 293] on div "[DOMAIN_NAME] E-Commerce, FinTech, Mobile, Price Comparison, PropTech, Travel […" at bounding box center [315, 184] width 631 height 369
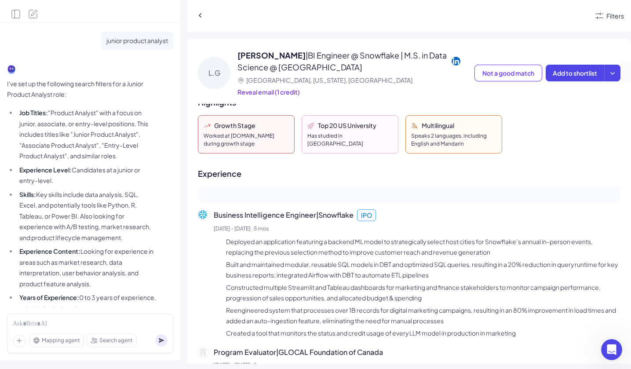
scroll to position [104, 0]
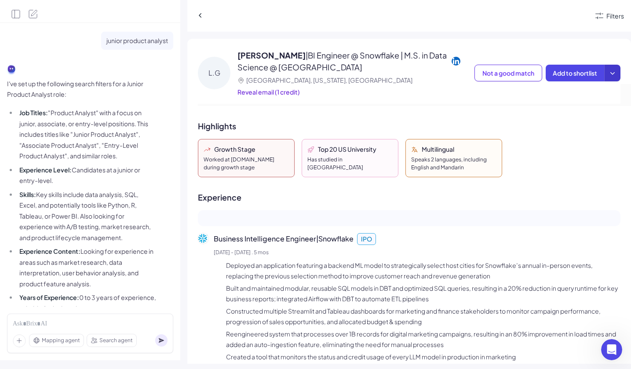
click at [610, 71] on icon at bounding box center [612, 73] width 9 height 9
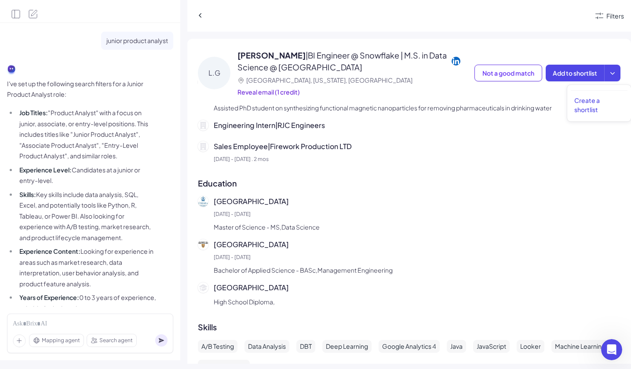
scroll to position [800, 0]
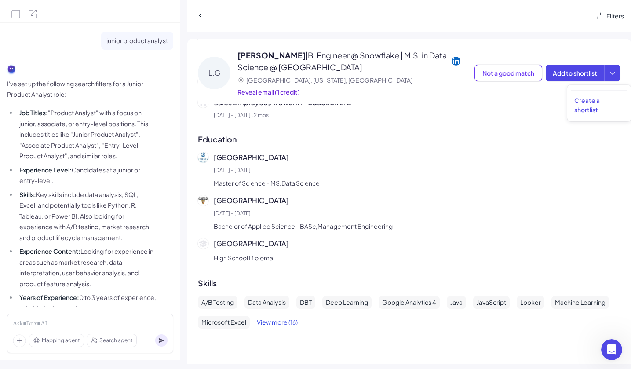
click at [274, 322] on button "View more (16)" at bounding box center [277, 322] width 41 height 13
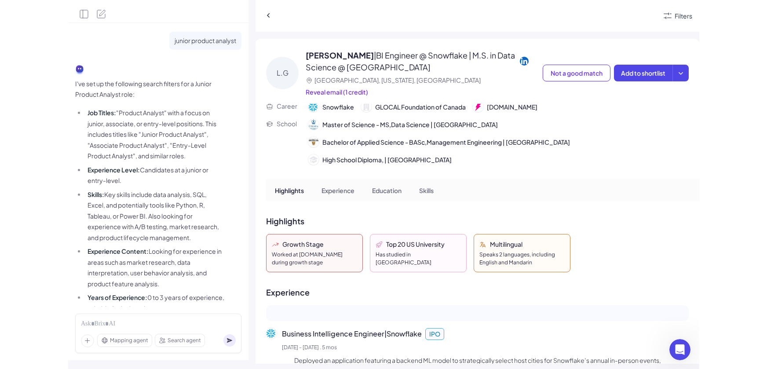
scroll to position [0, 0]
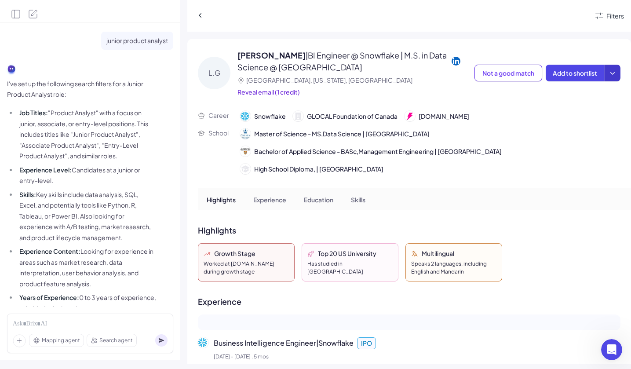
click at [608, 74] on icon at bounding box center [612, 73] width 9 height 9
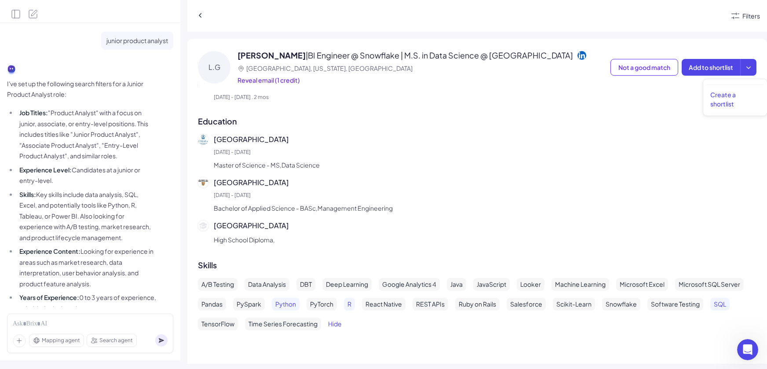
scroll to position [790, 0]
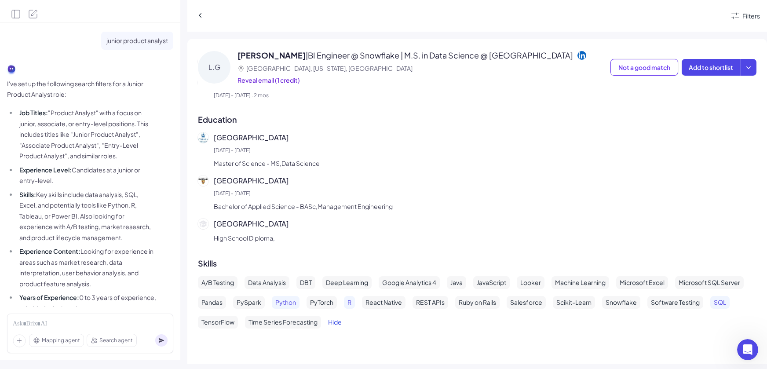
click at [334, 324] on button "Hide" at bounding box center [335, 322] width 14 height 13
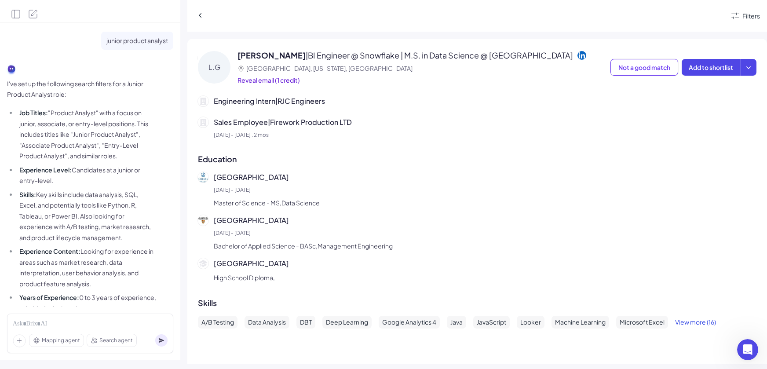
click at [631, 322] on button "View more (16)" at bounding box center [695, 322] width 41 height 13
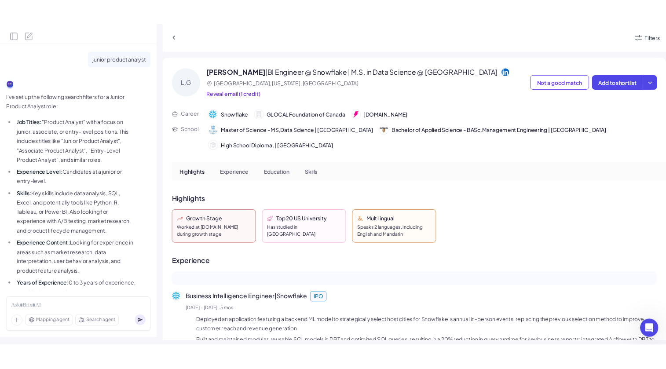
scroll to position [0, 0]
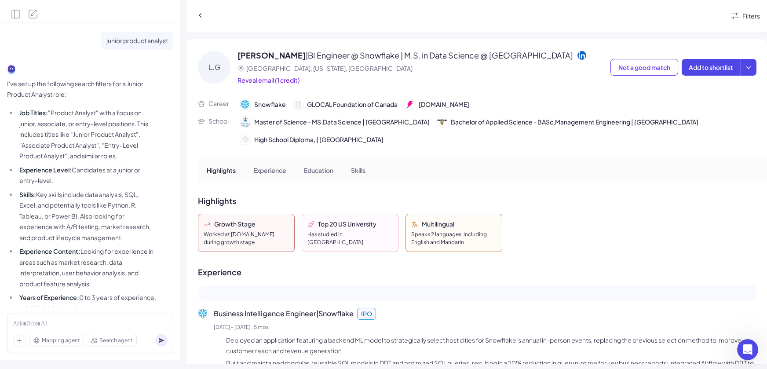
click at [437, 122] on img at bounding box center [442, 122] width 11 height 11
click at [412, 122] on span "Master of Science - MS,Data Science | [GEOGRAPHIC_DATA]" at bounding box center [342, 121] width 176 height 9
click at [424, 121] on span "Master of Science - MS,Data Science | [GEOGRAPHIC_DATA]" at bounding box center [342, 121] width 176 height 9
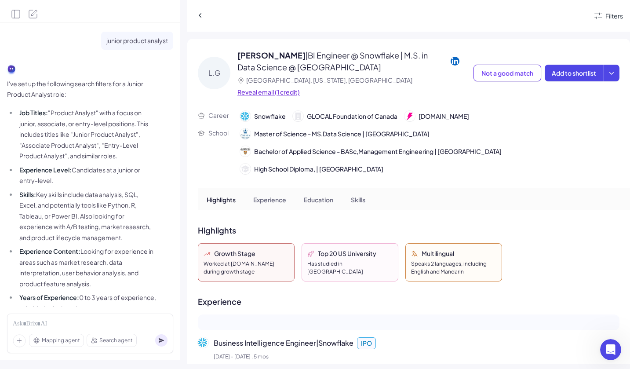
click at [292, 94] on span "Reveal email (1 credit)" at bounding box center [269, 92] width 62 height 8
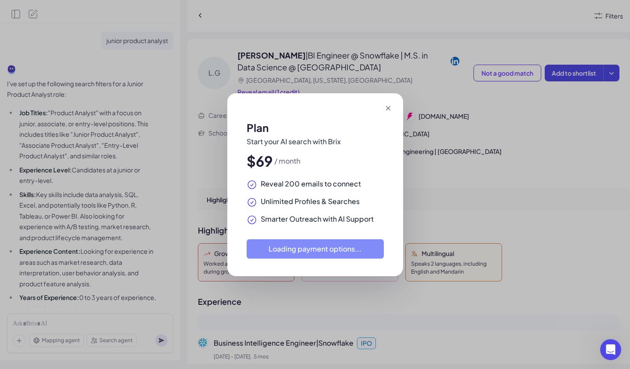
click at [391, 105] on icon at bounding box center [388, 108] width 9 height 9
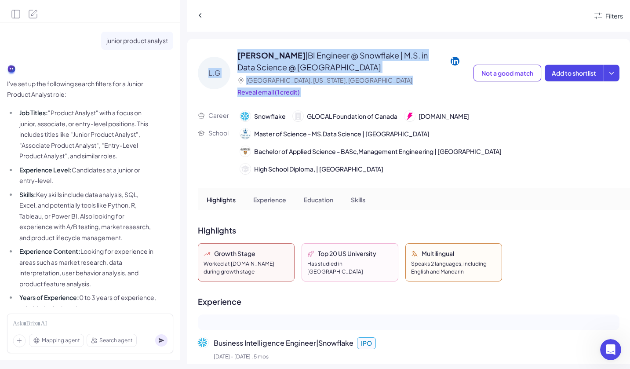
drag, startPoint x: 629, startPoint y: 32, endPoint x: 672, endPoint y: 31, distance: 43.6
click at [630, 31] on html "junior product analyst I've set up the following search filters for a Junior Pr…" at bounding box center [315, 184] width 630 height 369
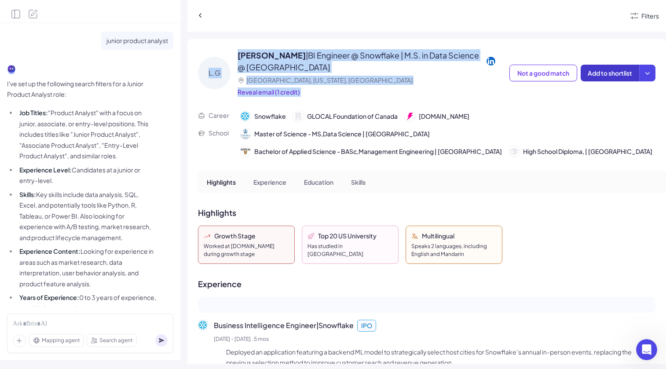
click at [631, 71] on button "Add to shortlist" at bounding box center [610, 73] width 59 height 17
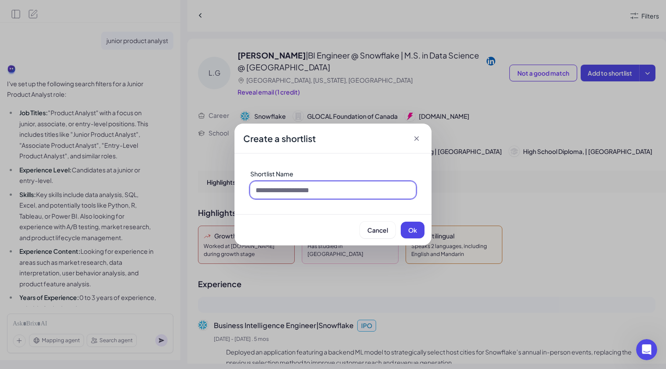
click at [374, 195] on input at bounding box center [332, 190] width 165 height 17
click at [419, 139] on icon at bounding box center [416, 138] width 9 height 9
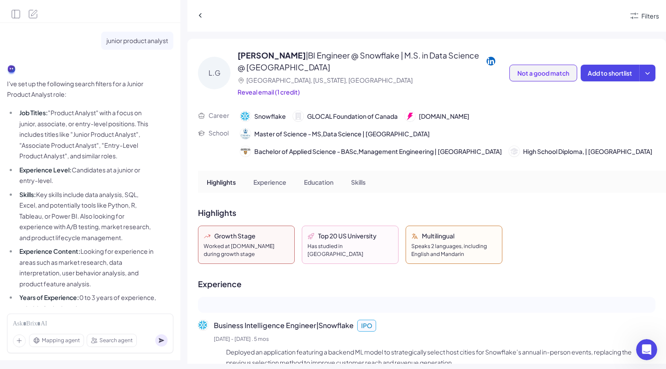
click at [542, 79] on button "Not a good match" at bounding box center [543, 73] width 68 height 17
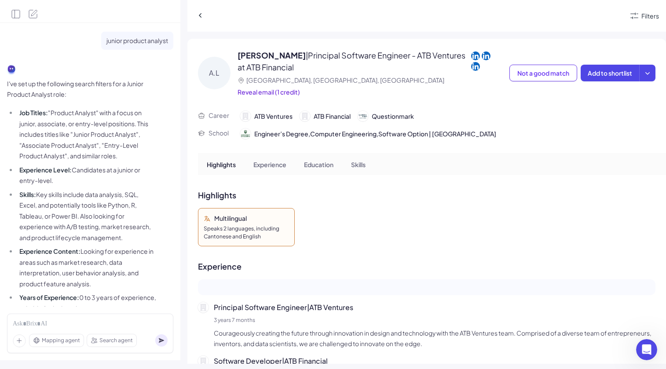
click at [471, 57] on icon at bounding box center [475, 55] width 9 height 9
click at [205, 17] on button at bounding box center [200, 15] width 12 height 12
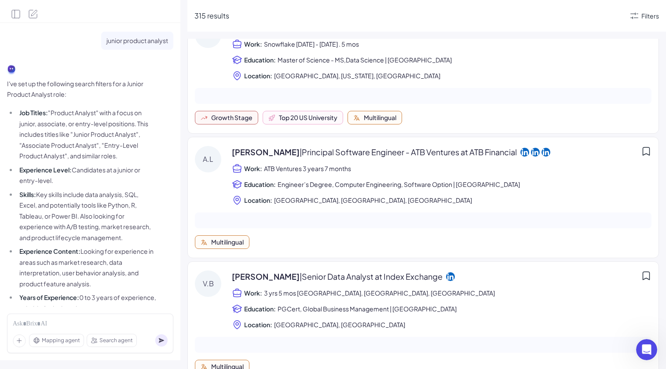
scroll to position [409, 0]
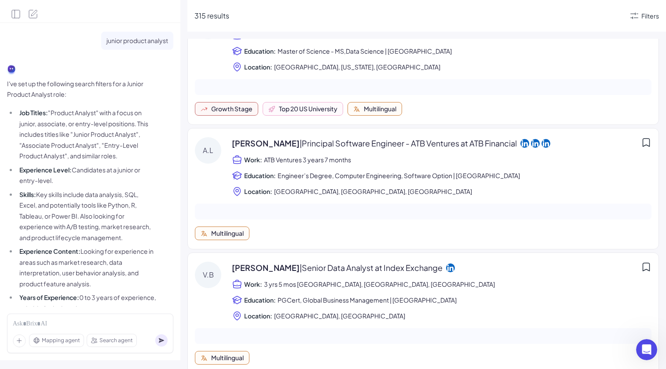
click at [372, 145] on span "| Principal Software Engineer - ATB Ventures at ATB Financial" at bounding box center [408, 143] width 217 height 10
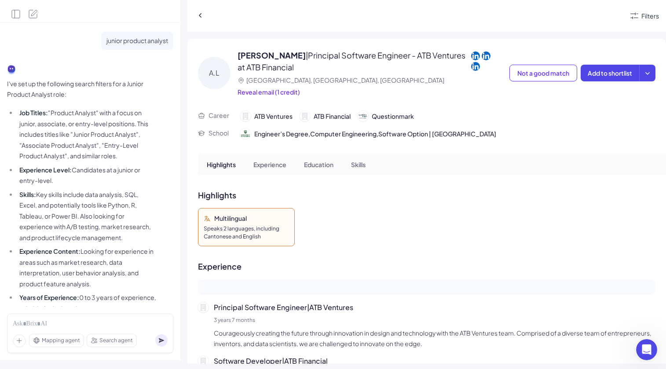
click at [471, 55] on icon at bounding box center [475, 55] width 9 height 9
click at [482, 58] on icon at bounding box center [486, 55] width 9 height 9
click at [471, 66] on icon at bounding box center [475, 66] width 9 height 9
click at [200, 18] on icon at bounding box center [200, 15] width 9 height 9
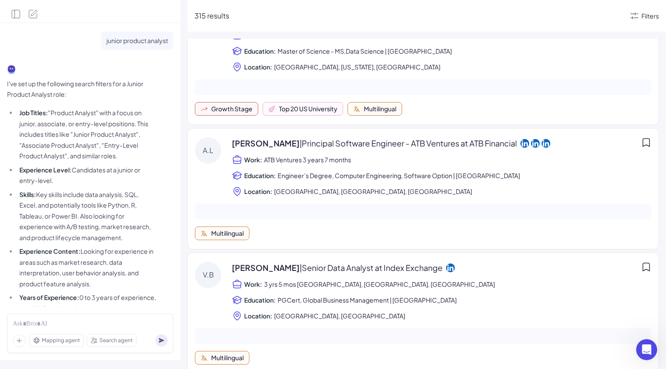
click at [531, 143] on icon at bounding box center [535, 143] width 9 height 9
click at [0, 0] on main "junior product analyst I've set up the following search filters for a Junior Pr…" at bounding box center [333, 184] width 666 height 369
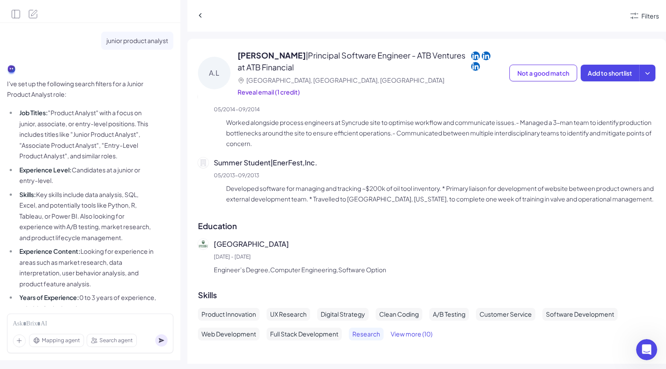
scroll to position [673, 0]
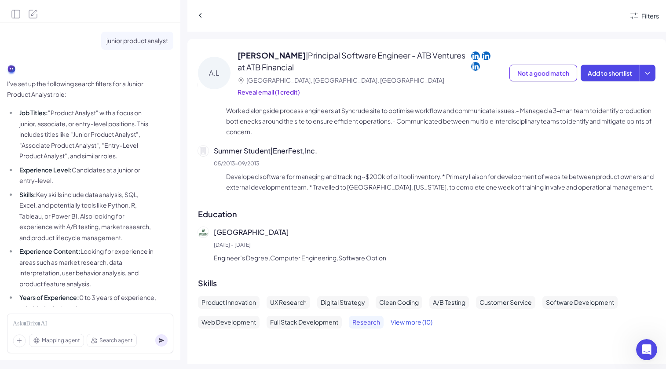
click at [415, 322] on button "View more (10)" at bounding box center [412, 322] width 42 height 13
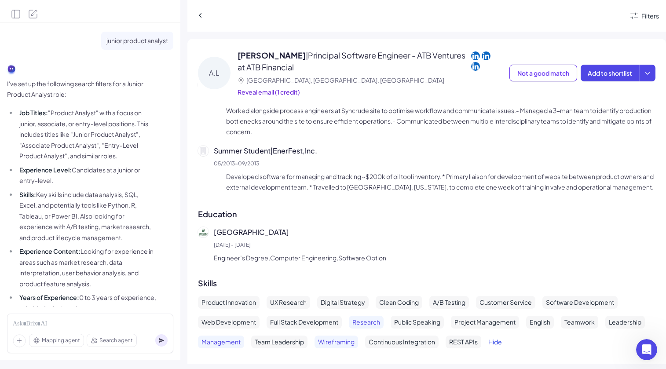
click at [415, 322] on p "Public Speaking" at bounding box center [417, 322] width 46 height 9
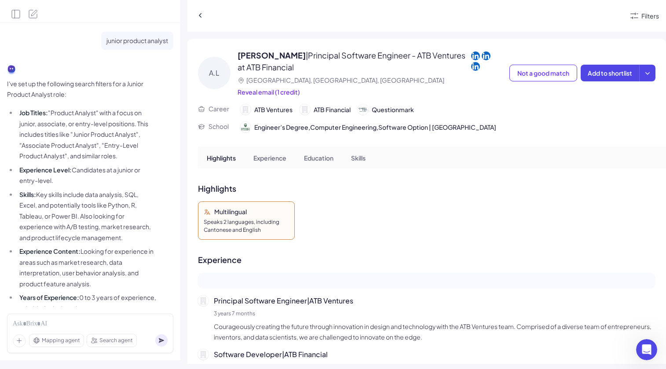
scroll to position [0, 0]
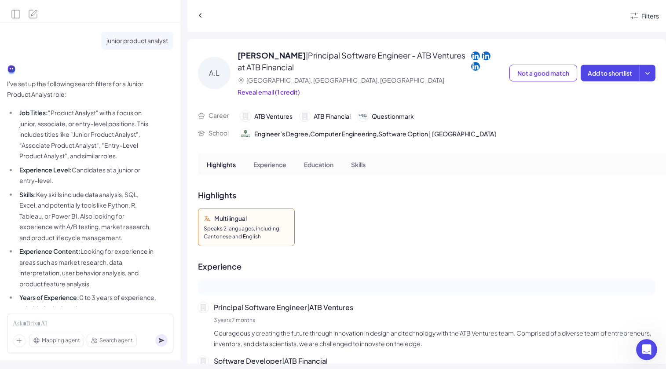
click at [355, 157] on div "Skills" at bounding box center [358, 164] width 29 height 22
click at [274, 165] on p "Experience" at bounding box center [269, 164] width 33 height 9
click at [201, 16] on icon at bounding box center [200, 15] width 9 height 9
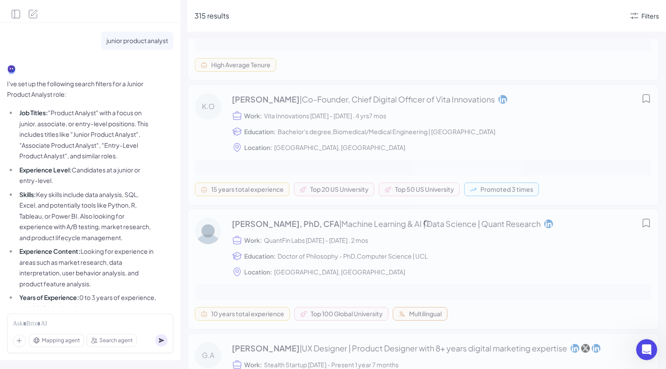
scroll to position [894, 0]
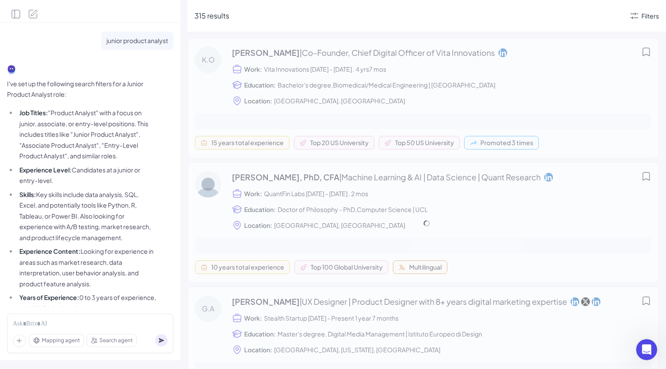
click at [267, 62] on div "[PERSON_NAME] | Product designer Work: [DOMAIN_NAME] · [DEMOGRAPHIC_DATA] [DATE…" at bounding box center [426, 223] width 479 height 369
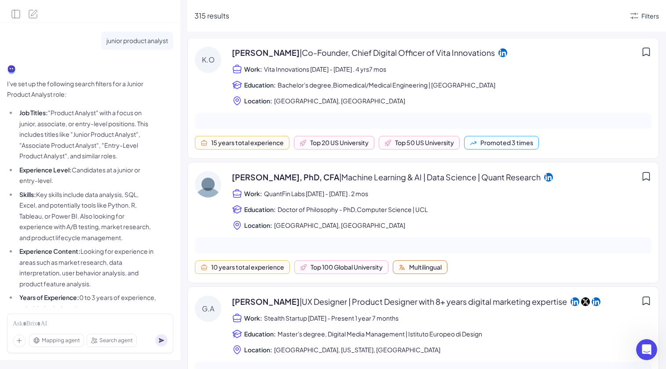
click at [267, 51] on span "[PERSON_NAME] | Co-Founder, Chief Digital Officer of Vita Innovations" at bounding box center [363, 53] width 263 height 12
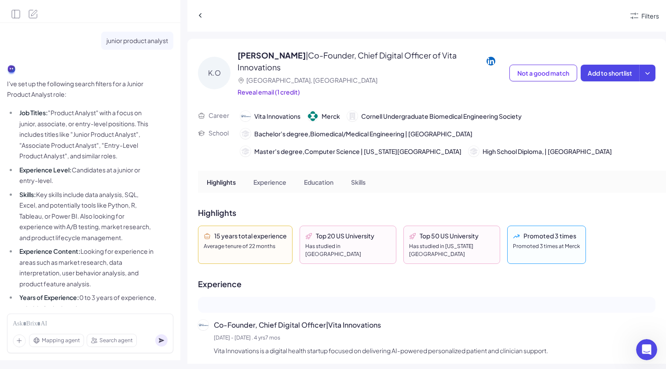
click at [479, 59] on div "[PERSON_NAME] | Co-Founder, Chief Digital Officer of Vita Innovations" at bounding box center [374, 61] width 272 height 24
click at [487, 60] on icon at bounding box center [491, 61] width 9 height 9
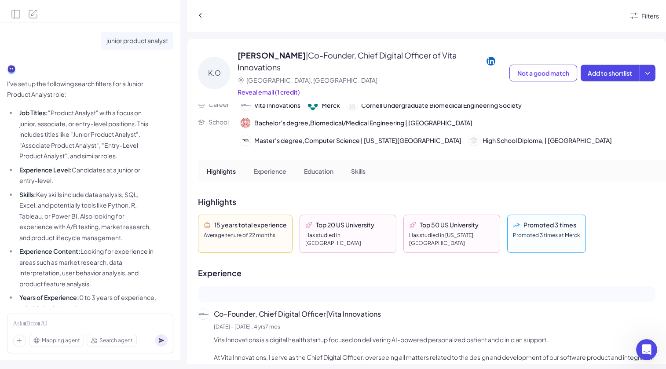
scroll to position [11, 0]
click at [631, 351] on icon "Open Intercom Messenger" at bounding box center [647, 349] width 6 height 7
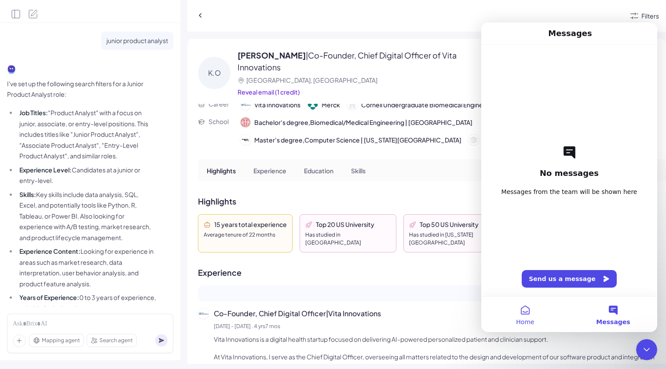
click at [521, 317] on button "Home" at bounding box center [525, 314] width 88 height 35
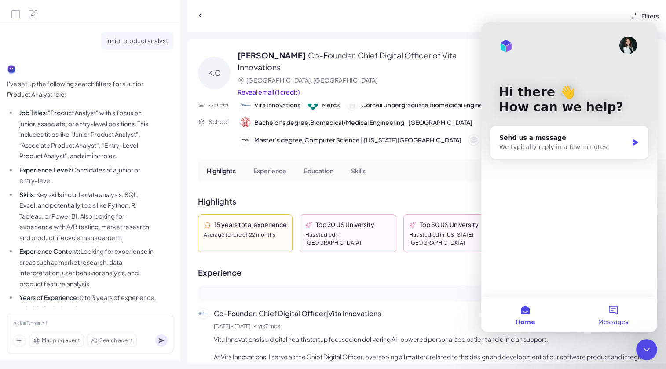
click at [607, 310] on button "Messages" at bounding box center [613, 314] width 88 height 35
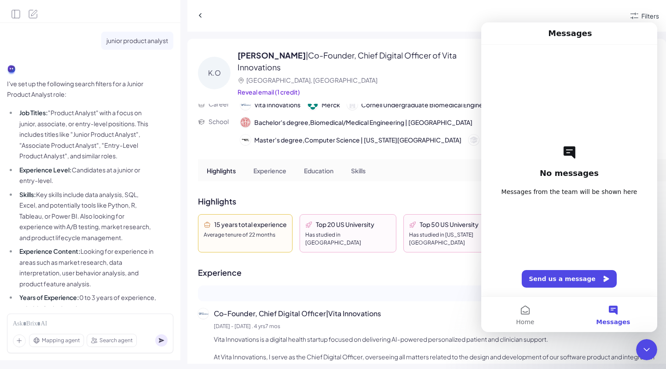
click at [631, 351] on icon "Close Intercom Messenger" at bounding box center [646, 349] width 11 height 11
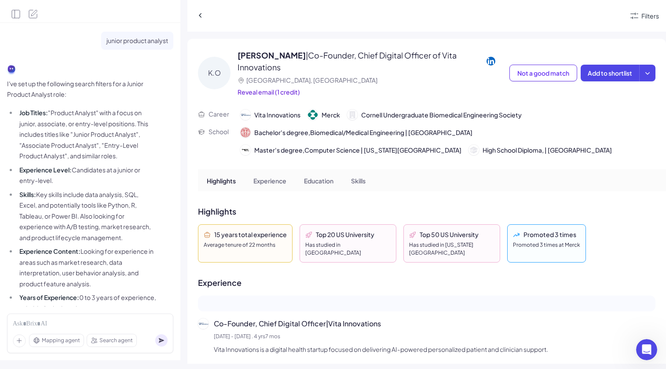
scroll to position [0, 0]
click at [206, 16] on button at bounding box center [200, 15] width 12 height 12
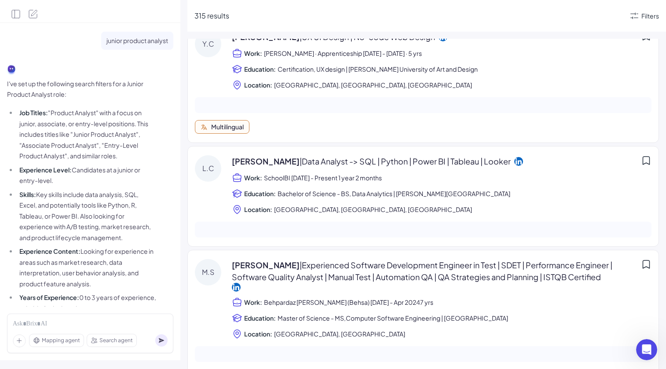
scroll to position [1283, 0]
click at [334, 166] on span "[PERSON_NAME] | Data Analyst -> SQL | Python | Power BI | Tableau | Looker" at bounding box center [371, 161] width 279 height 12
